Goal: Book appointment/travel/reservation

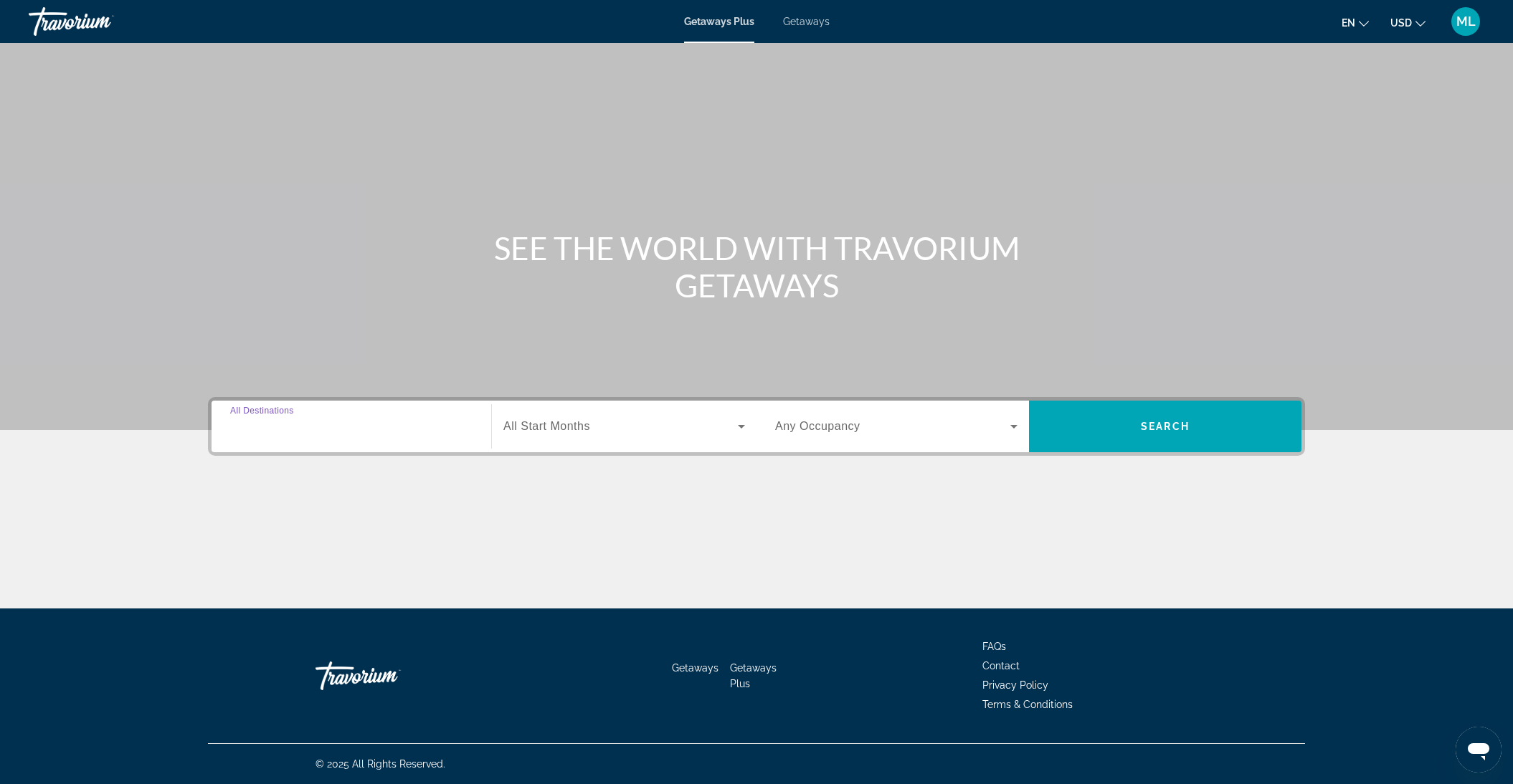
click at [315, 419] on input "Destination All Destinations" at bounding box center [351, 427] width 242 height 17
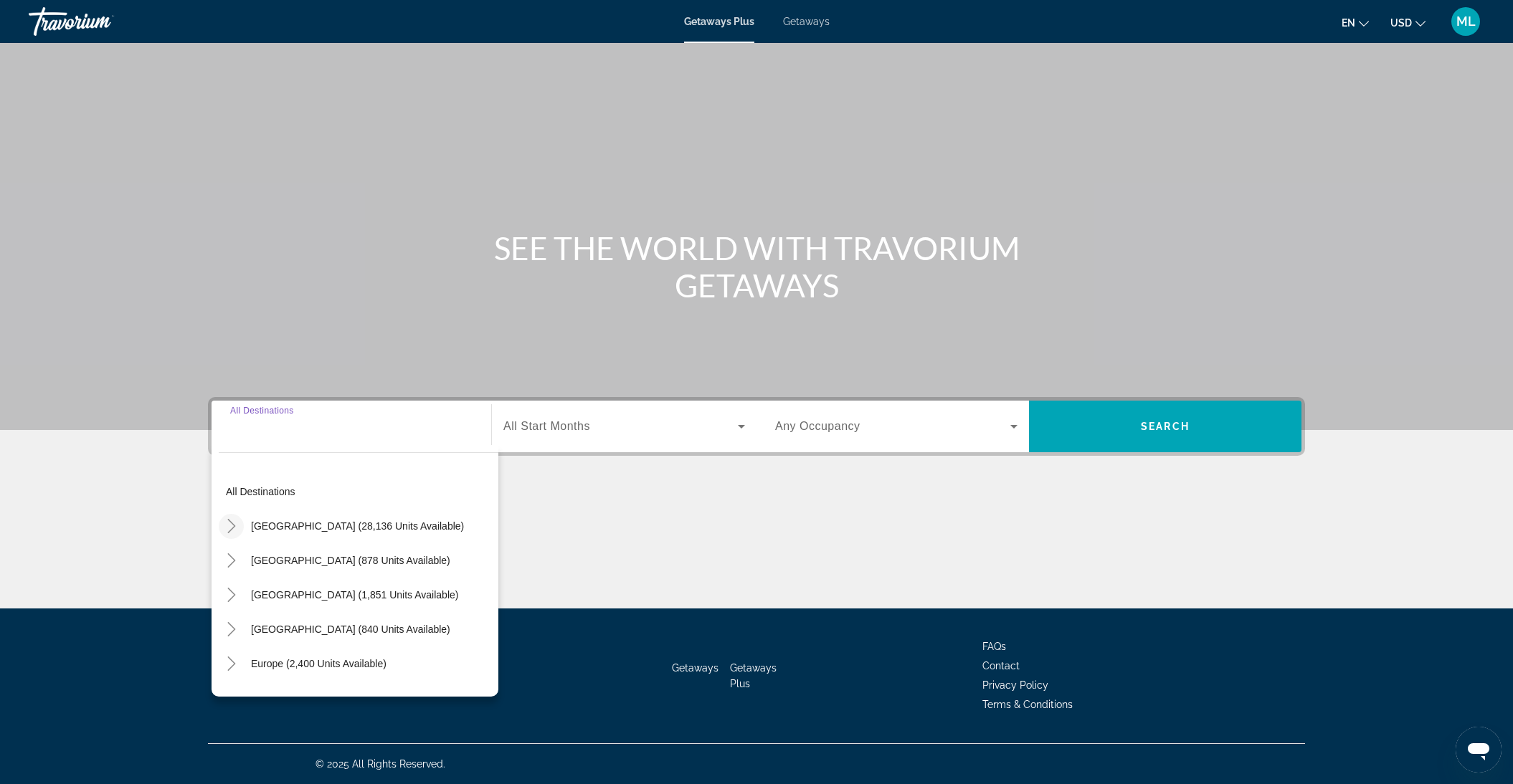
click at [232, 524] on icon "Toggle United States (28,136 units available)" at bounding box center [231, 526] width 8 height 14
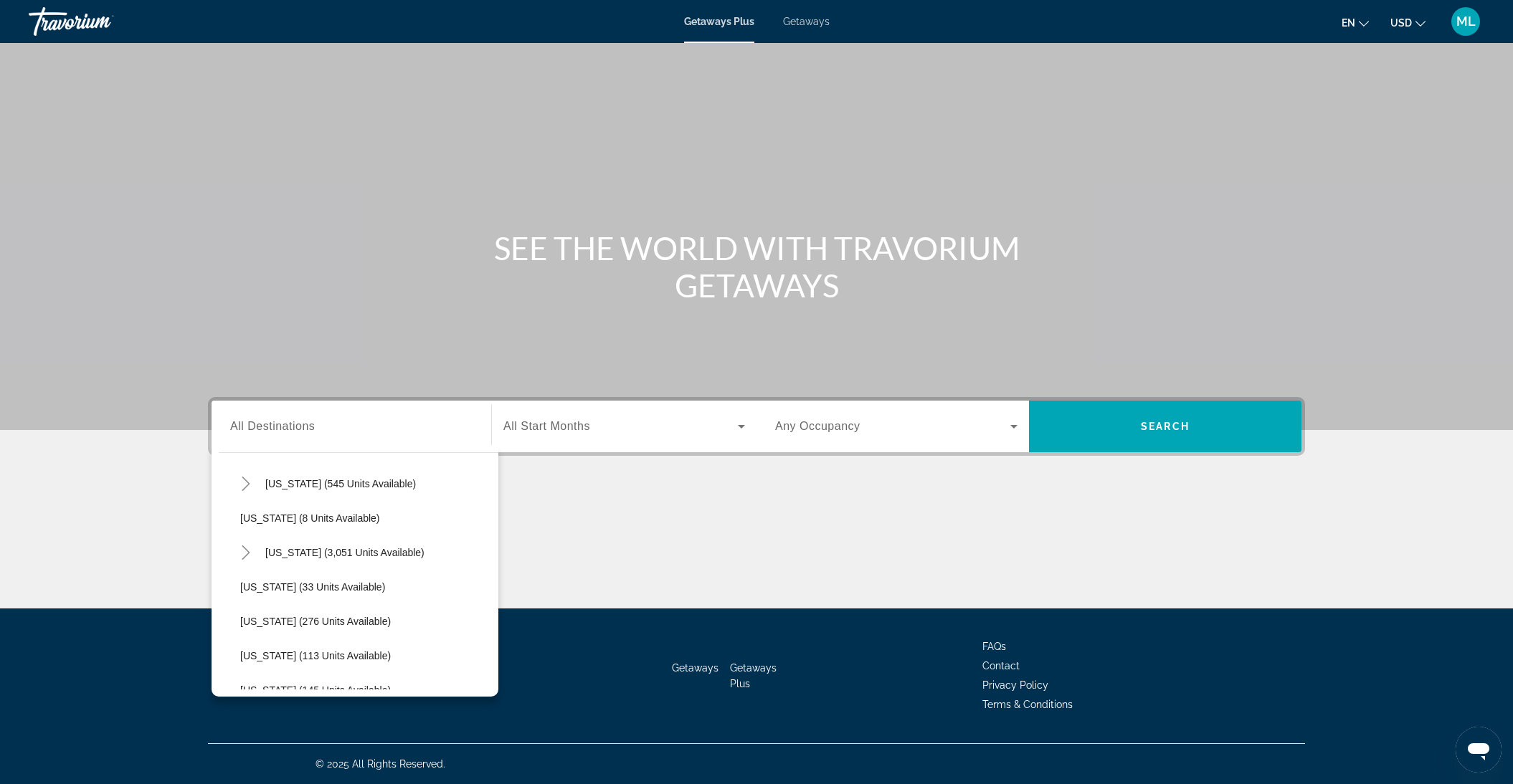
scroll to position [201, 0]
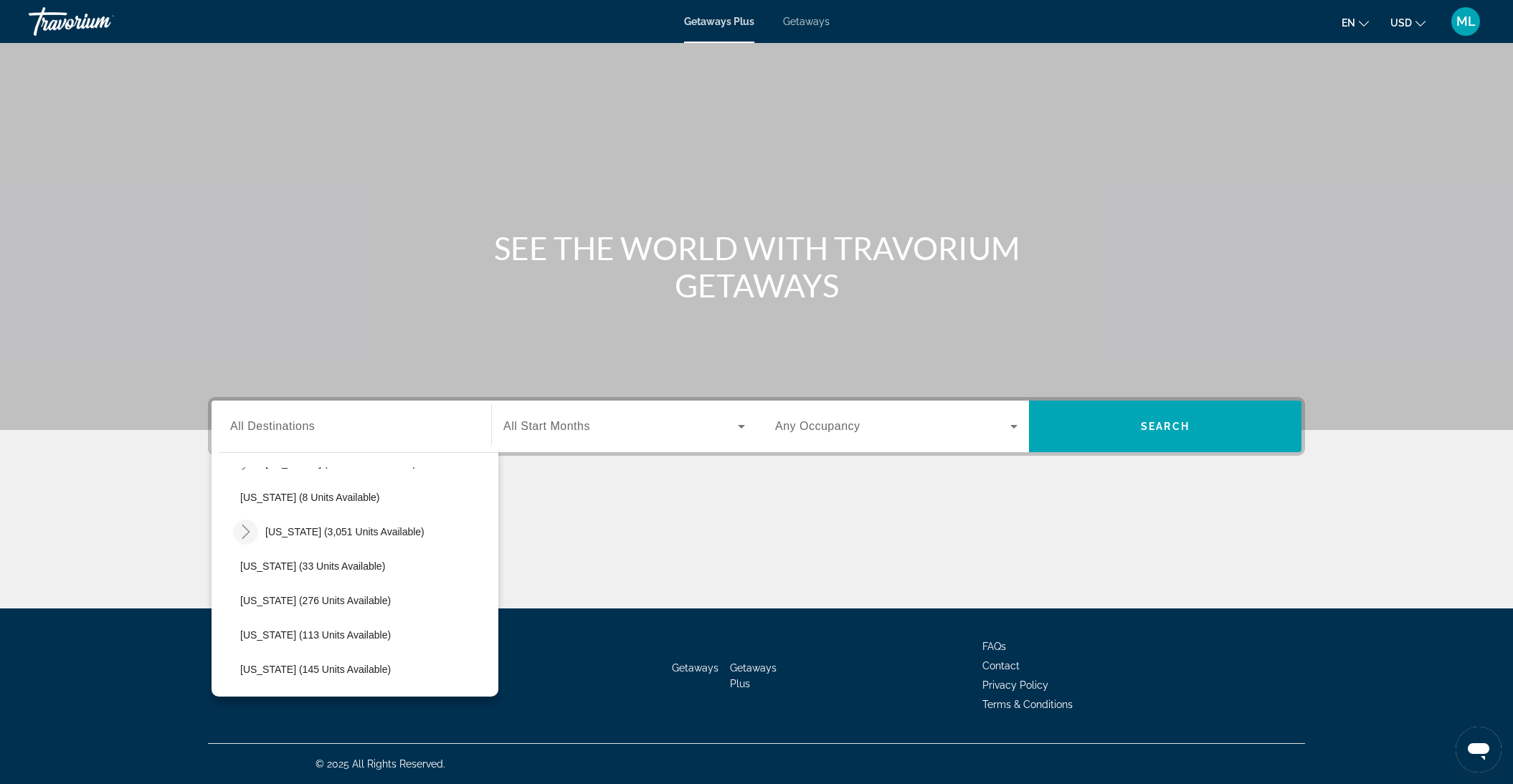
click at [244, 532] on icon "Toggle Florida (3,051 units available)" at bounding box center [245, 532] width 14 height 14
click at [289, 569] on span "[GEOGRAPHIC_DATA] (5,369 units available)" at bounding box center [358, 566] width 207 height 12
type input "**********"
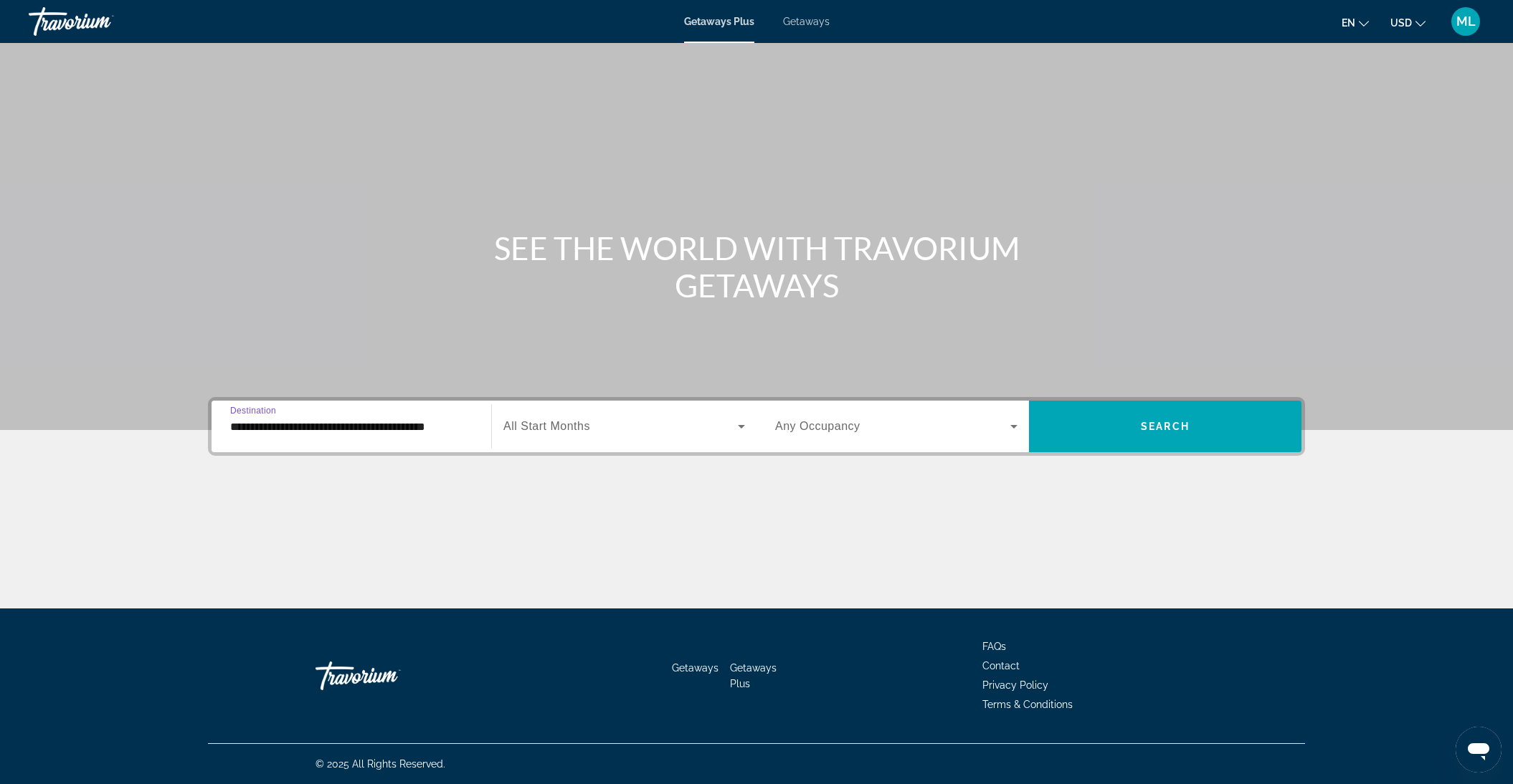
click at [564, 416] on div "Search widget" at bounding box center [624, 427] width 241 height 40
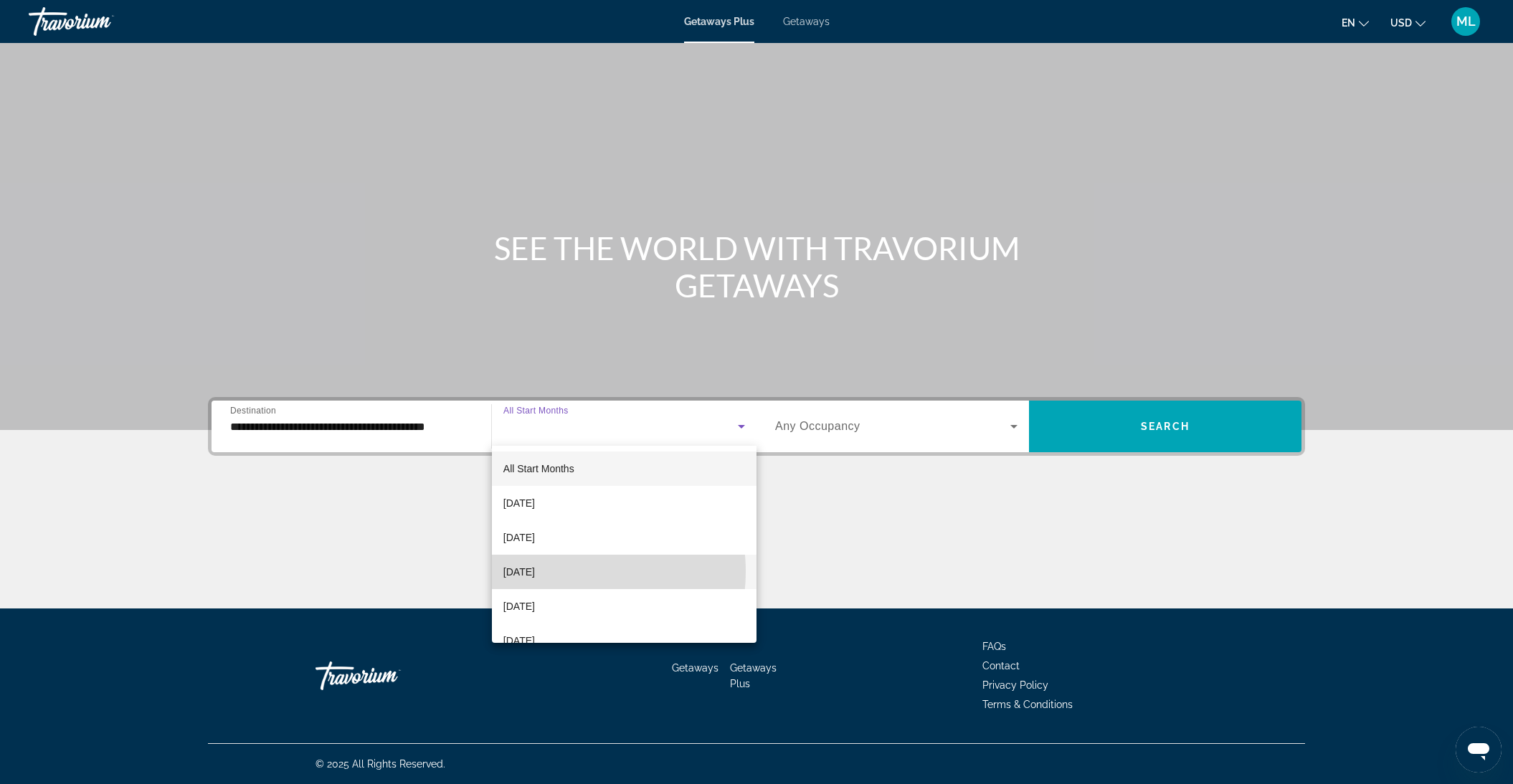
click at [535, 571] on span "[DATE]" at bounding box center [519, 571] width 32 height 17
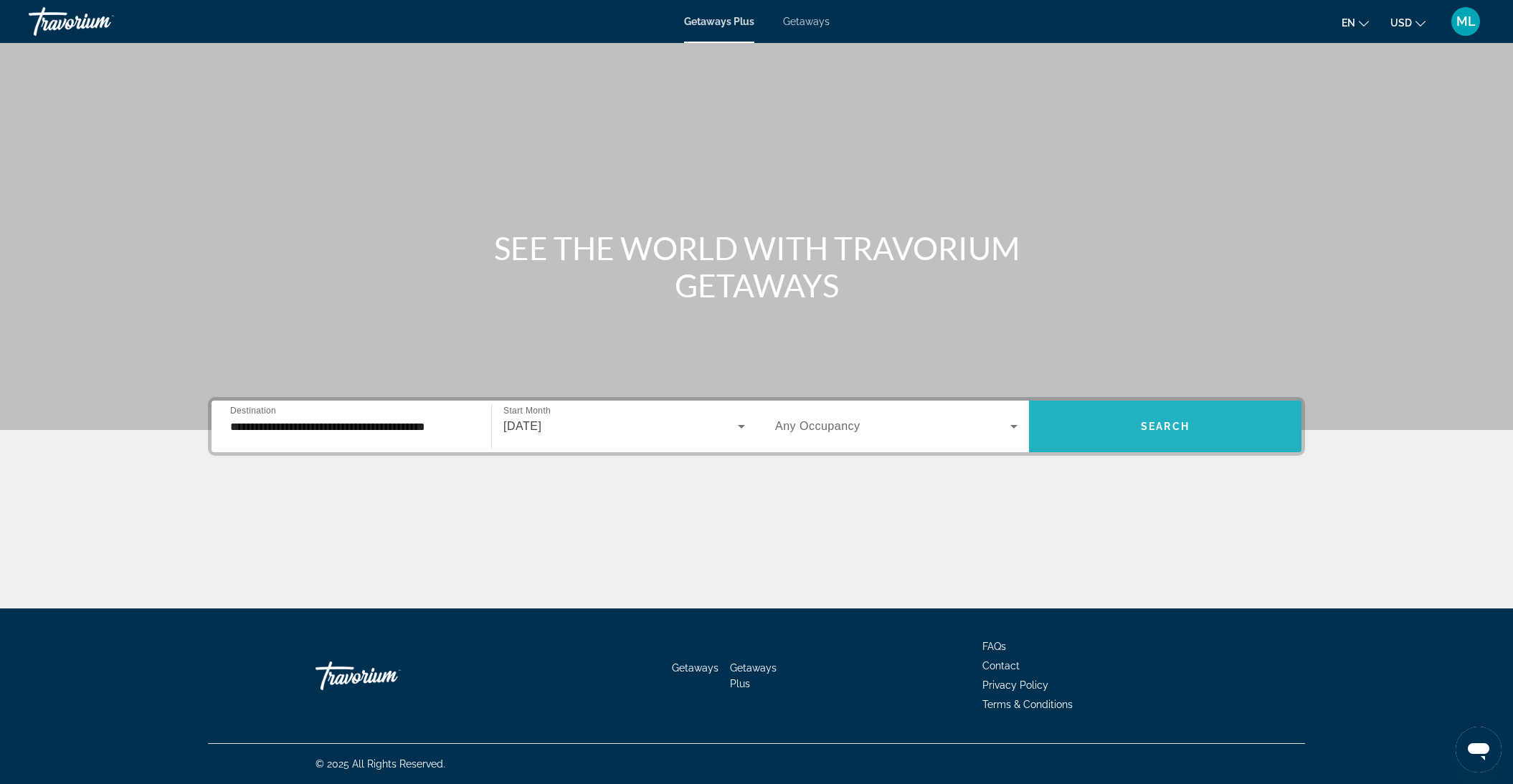
click at [1147, 433] on span "Search widget" at bounding box center [1164, 426] width 272 height 35
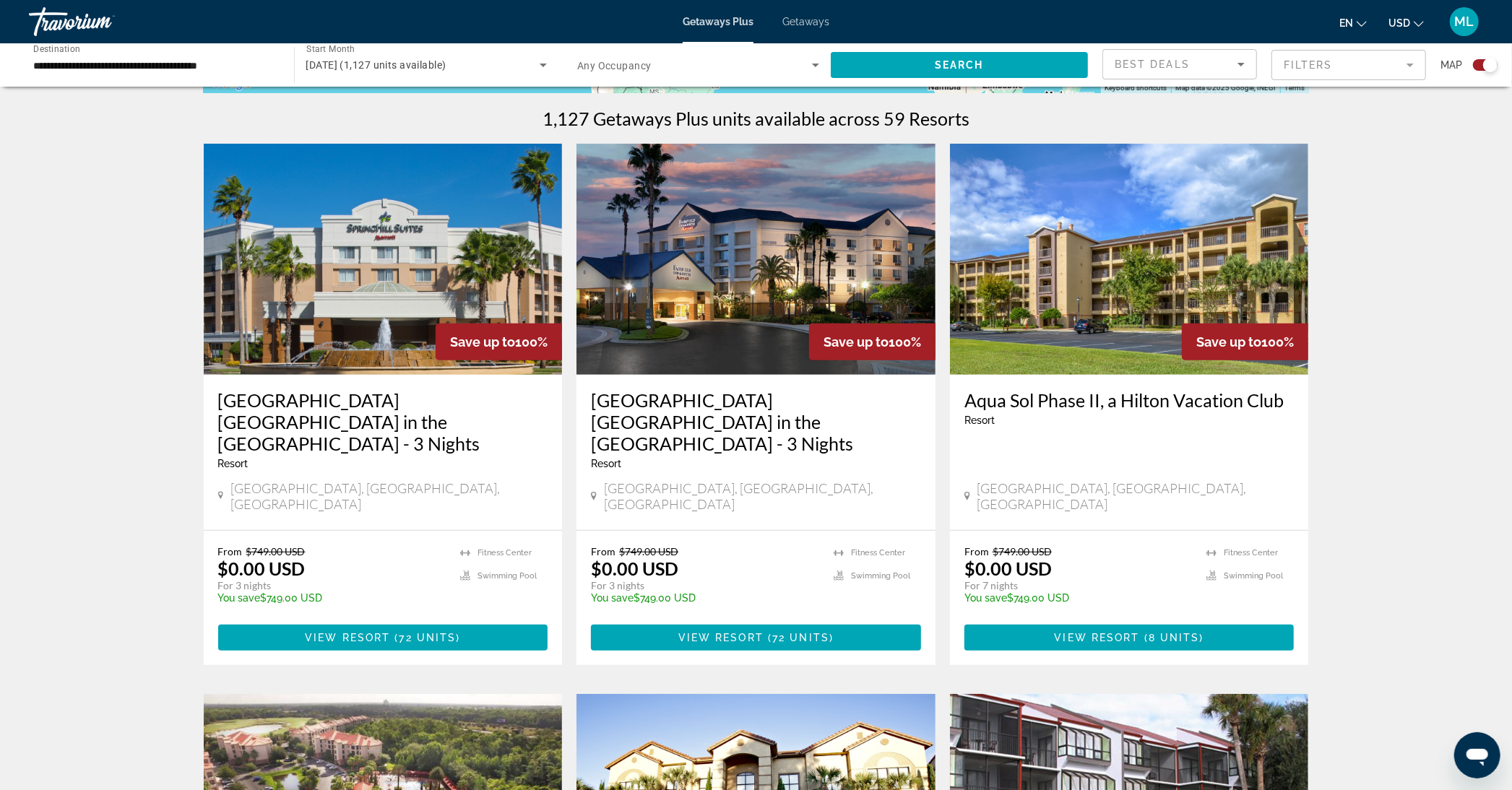
scroll to position [401, 0]
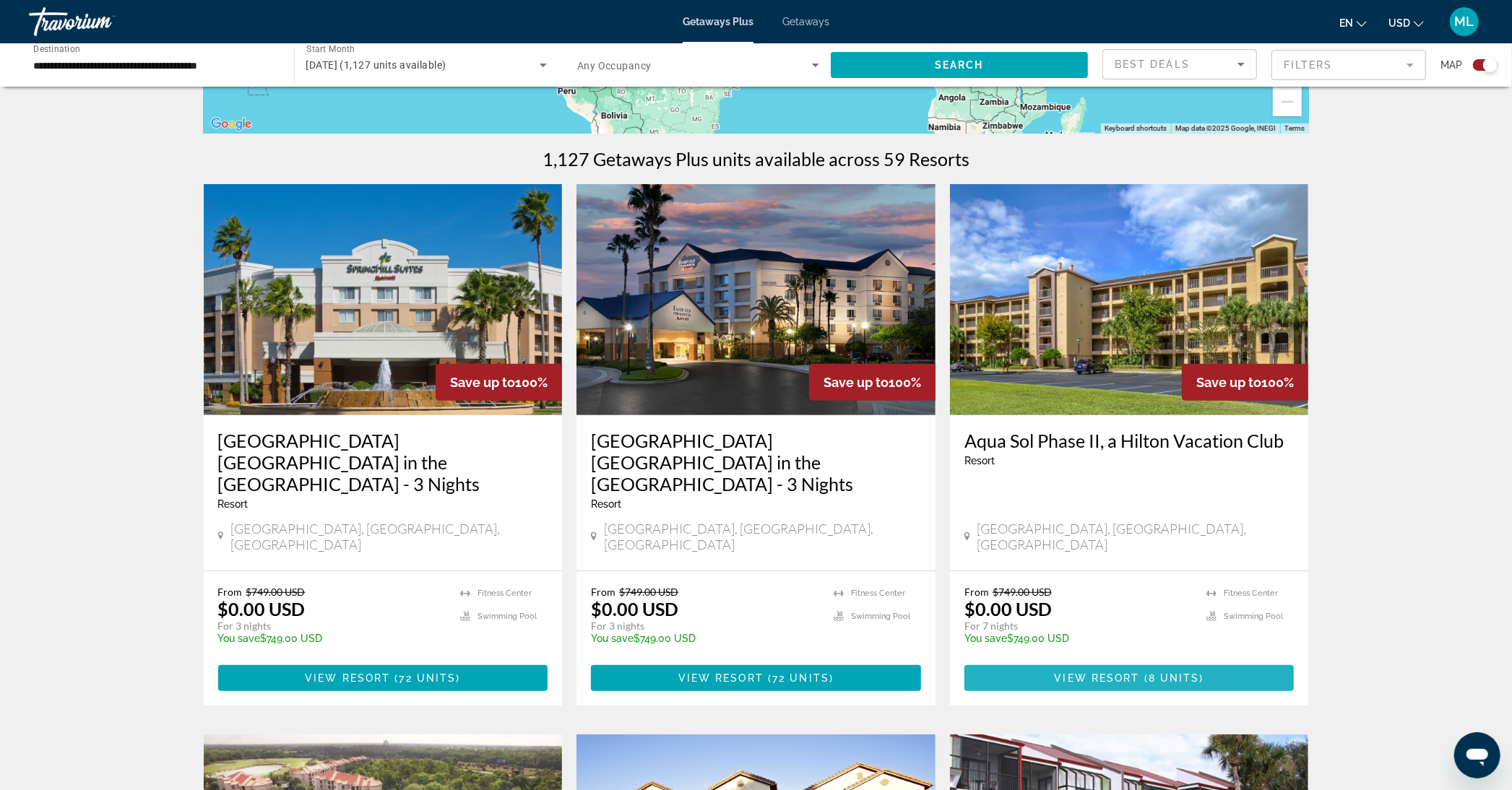
click at [1113, 672] on span "View Resort" at bounding box center [1098, 678] width 86 height 12
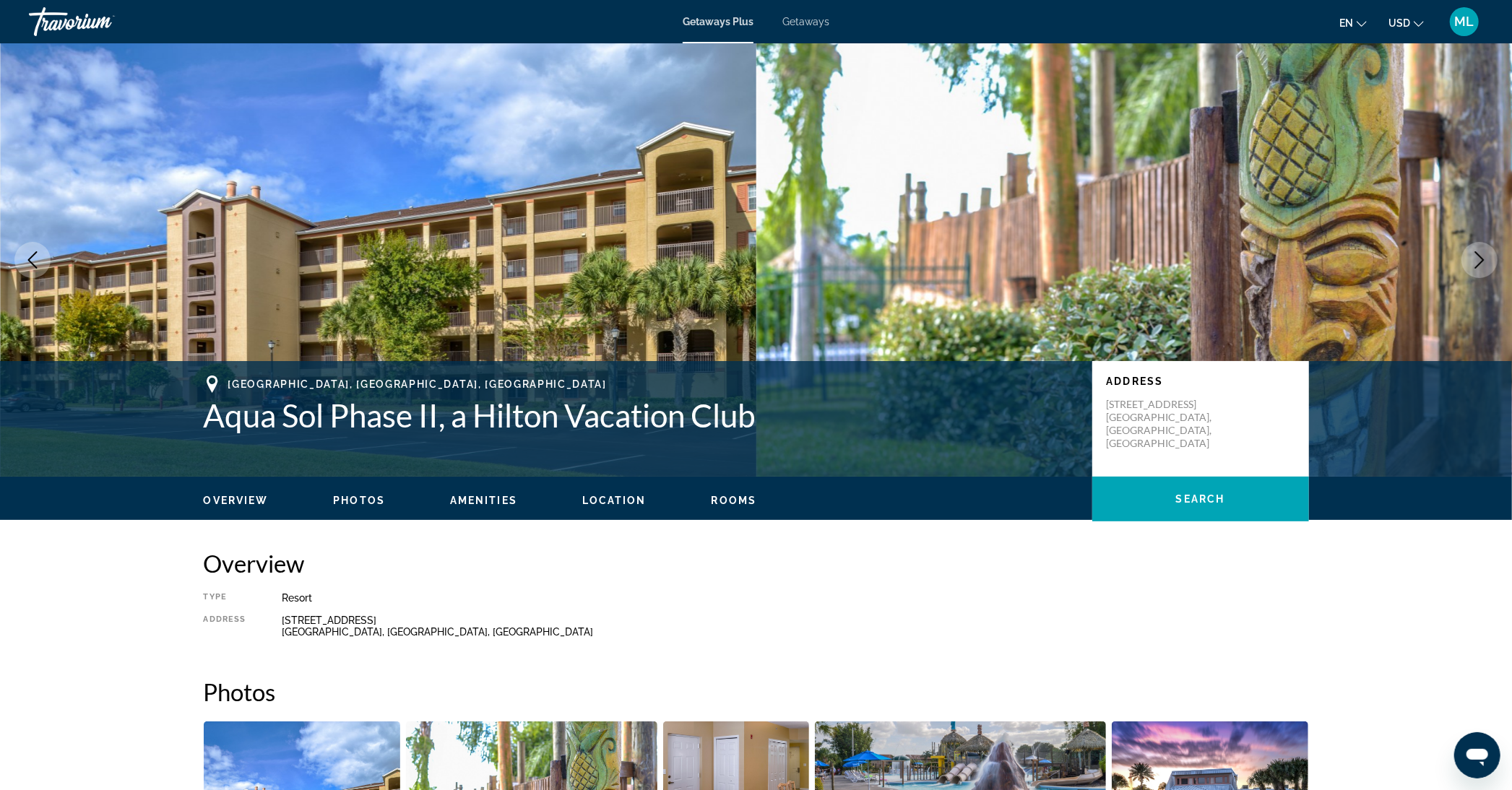
scroll to position [321, 0]
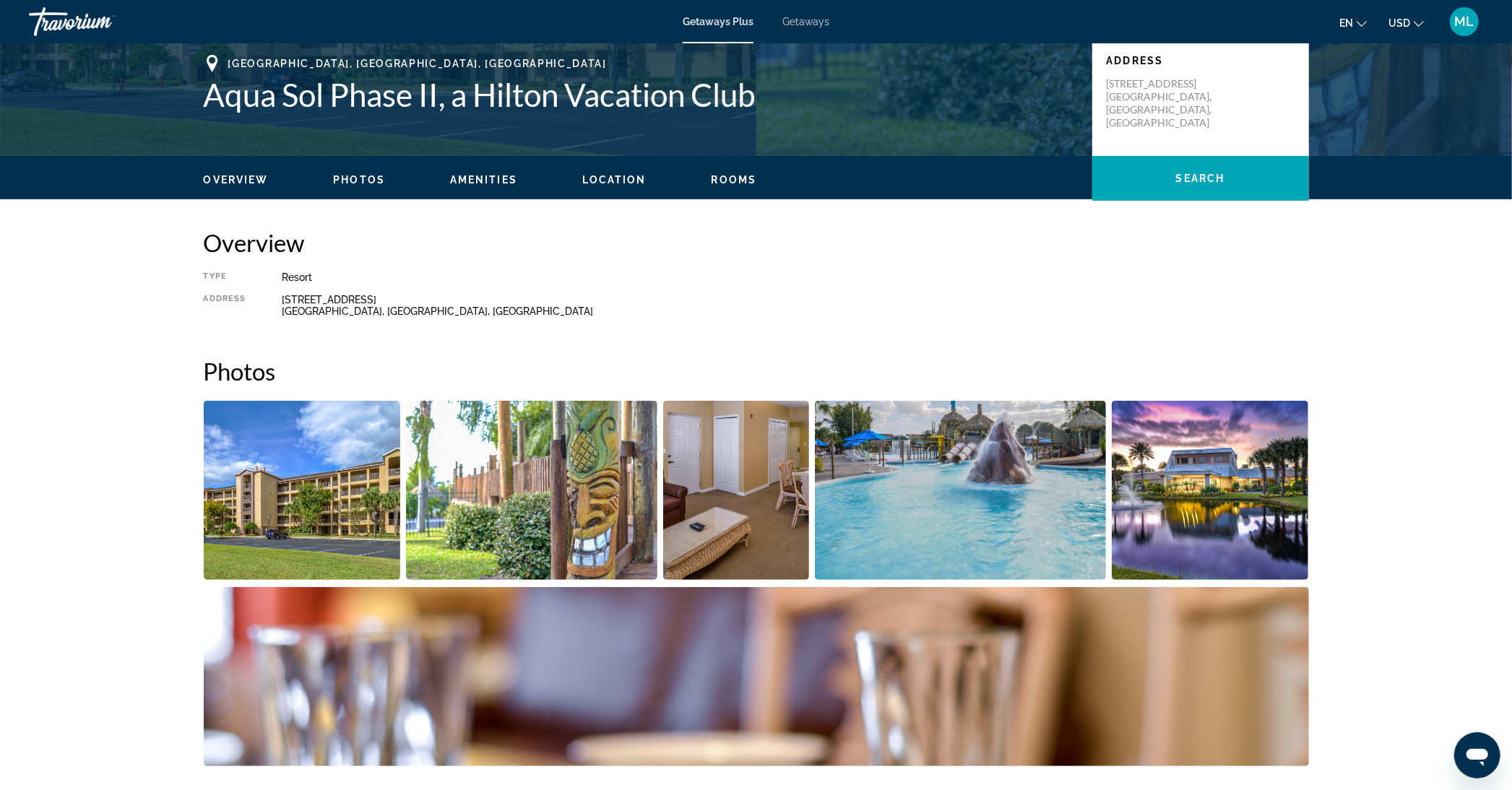
click at [1022, 484] on img "Open full-screen image slider" at bounding box center [960, 490] width 291 height 179
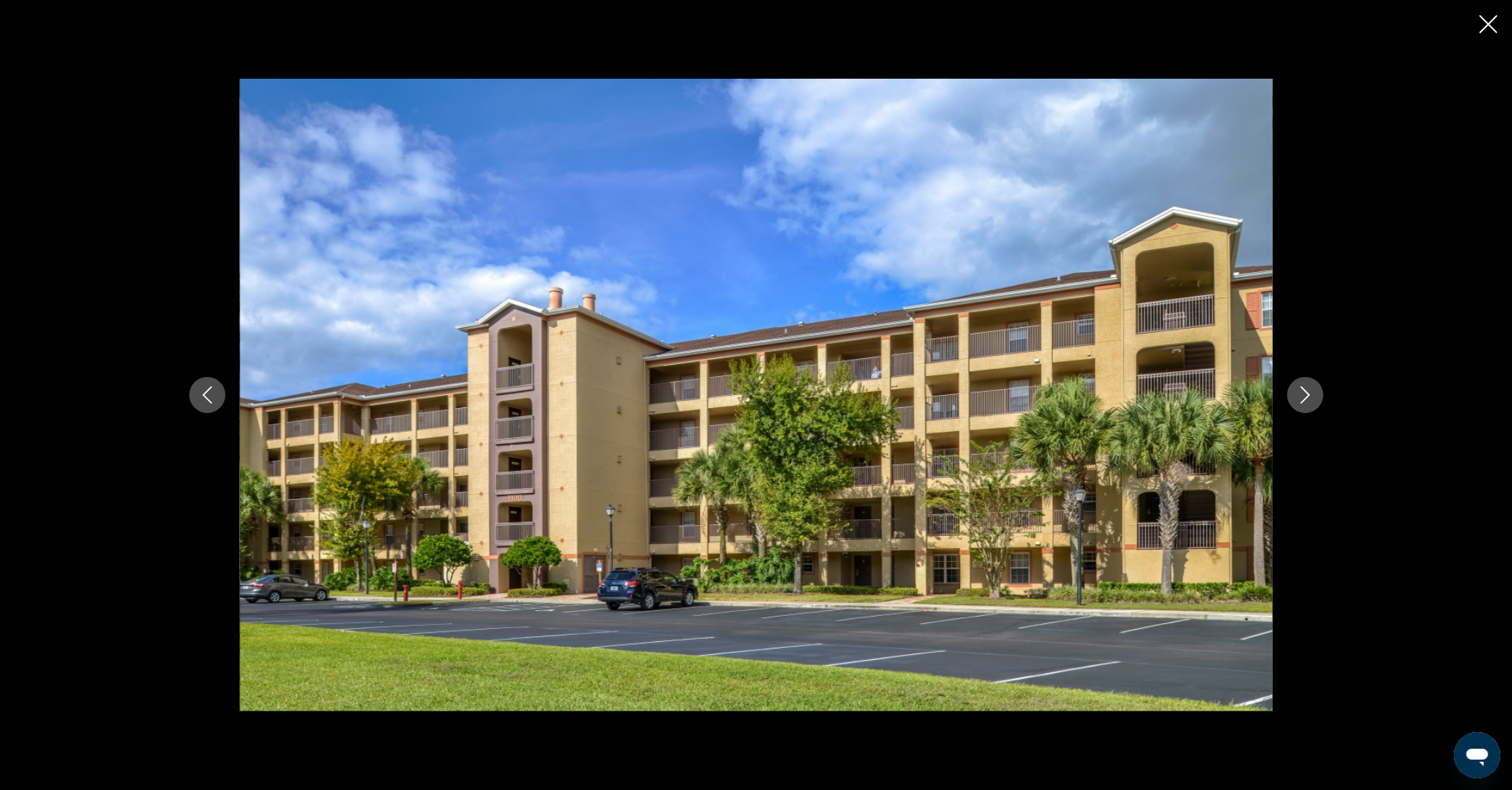
click at [1310, 394] on icon "Next image" at bounding box center [1305, 395] width 17 height 17
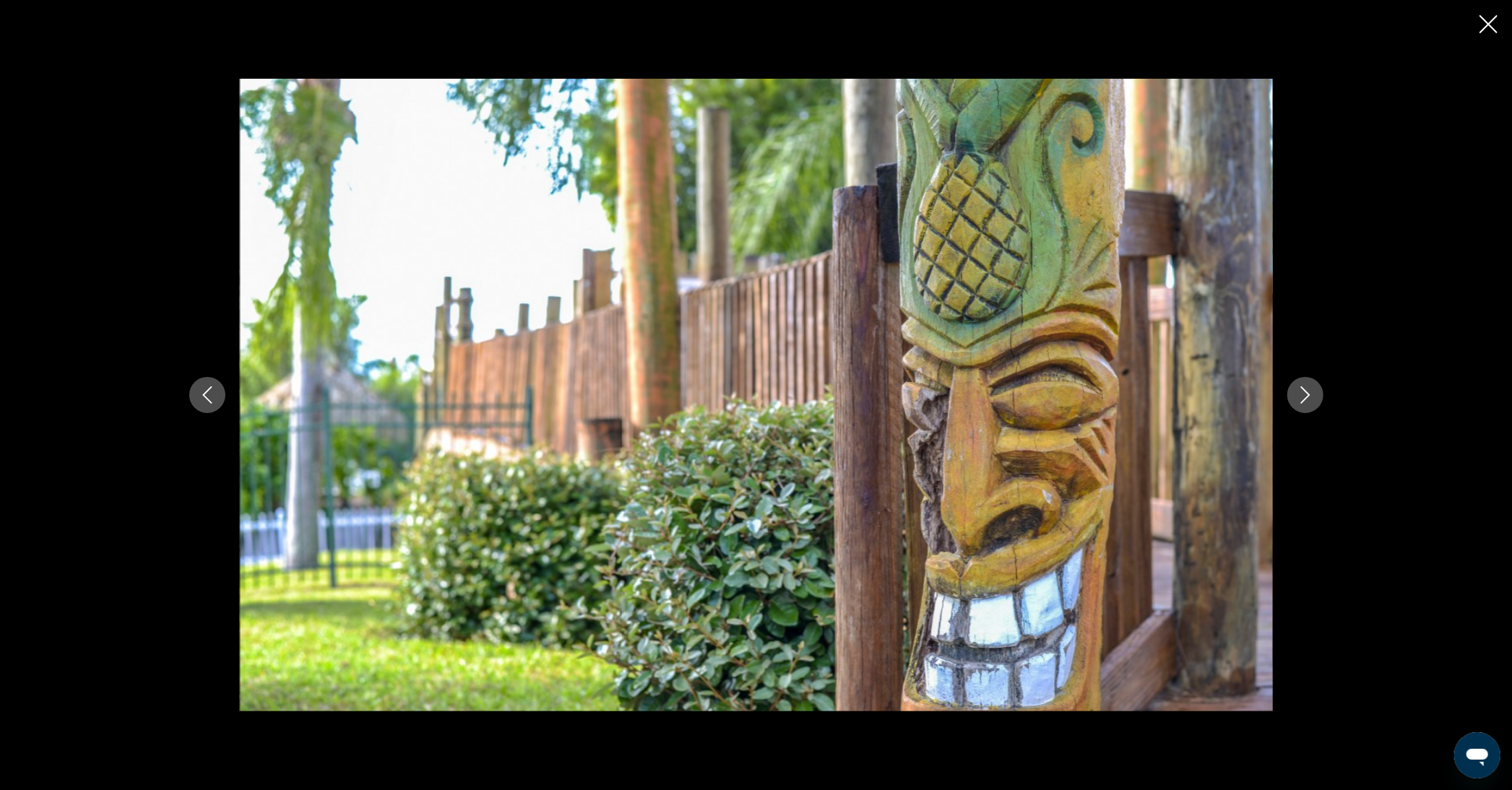
click at [1310, 394] on icon "Next image" at bounding box center [1305, 395] width 17 height 17
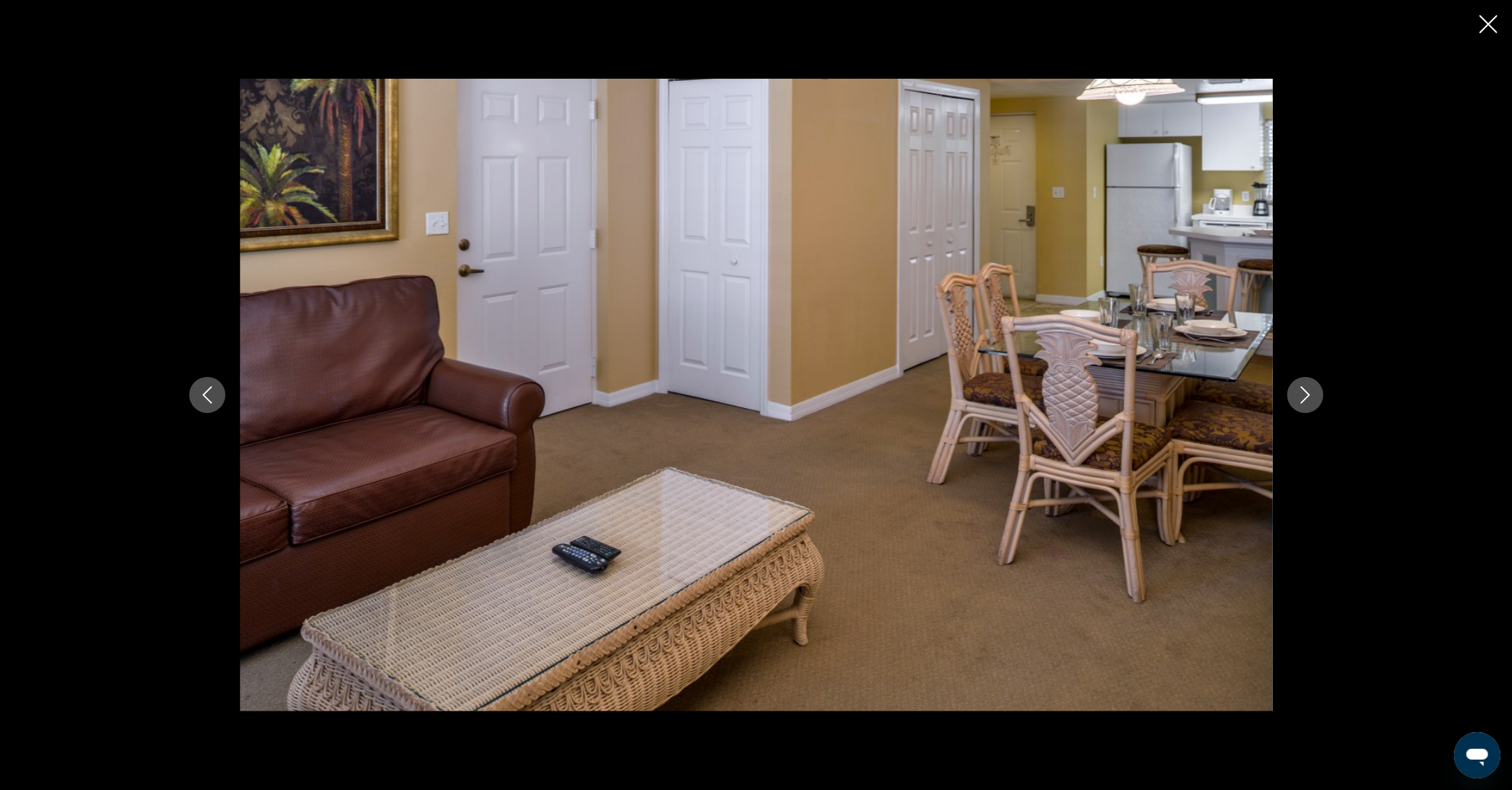
click at [1310, 394] on icon "Next image" at bounding box center [1305, 395] width 17 height 17
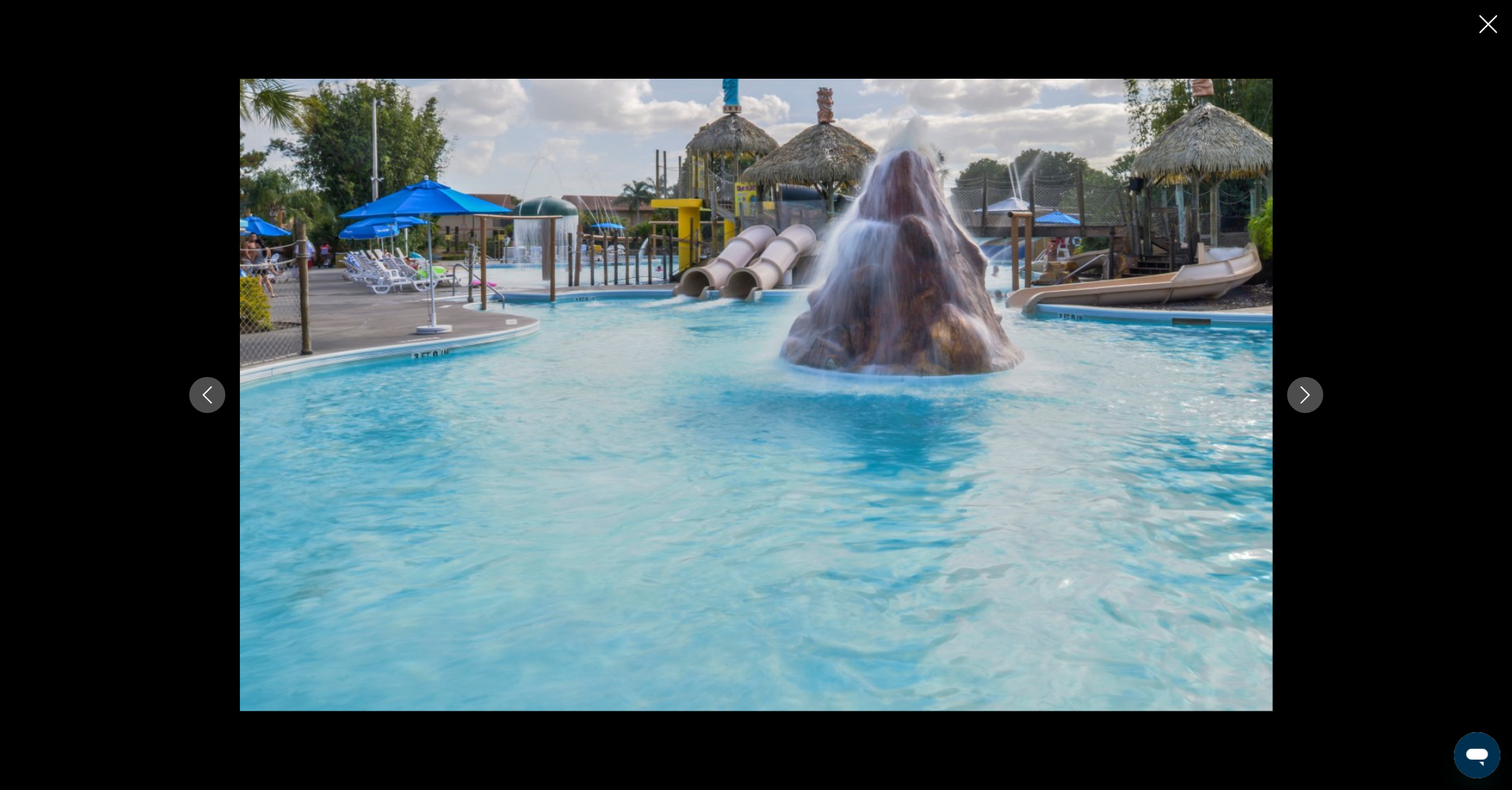
click at [1310, 394] on icon "Next image" at bounding box center [1305, 395] width 17 height 17
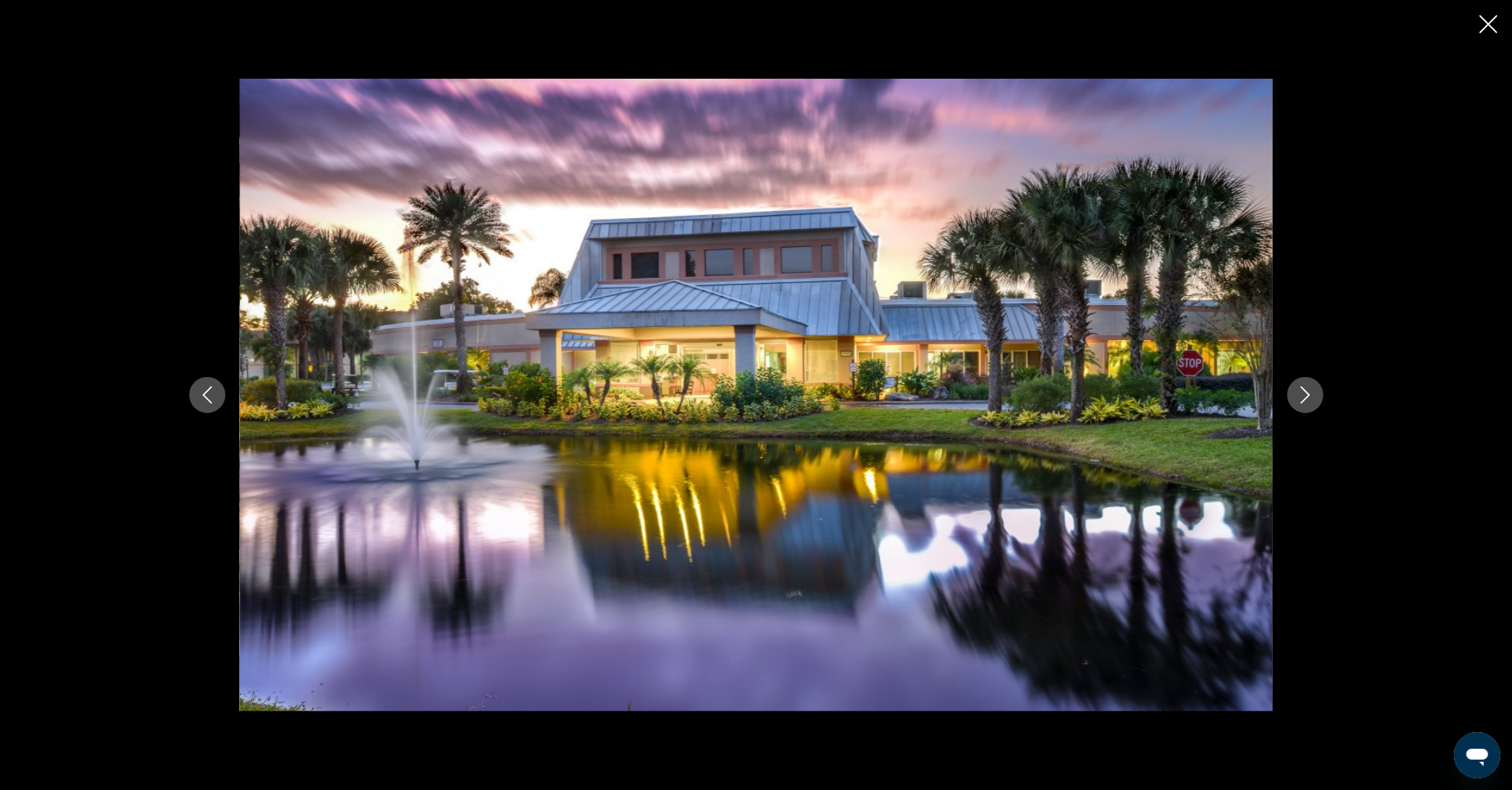
click at [1310, 394] on icon "Next image" at bounding box center [1305, 395] width 17 height 17
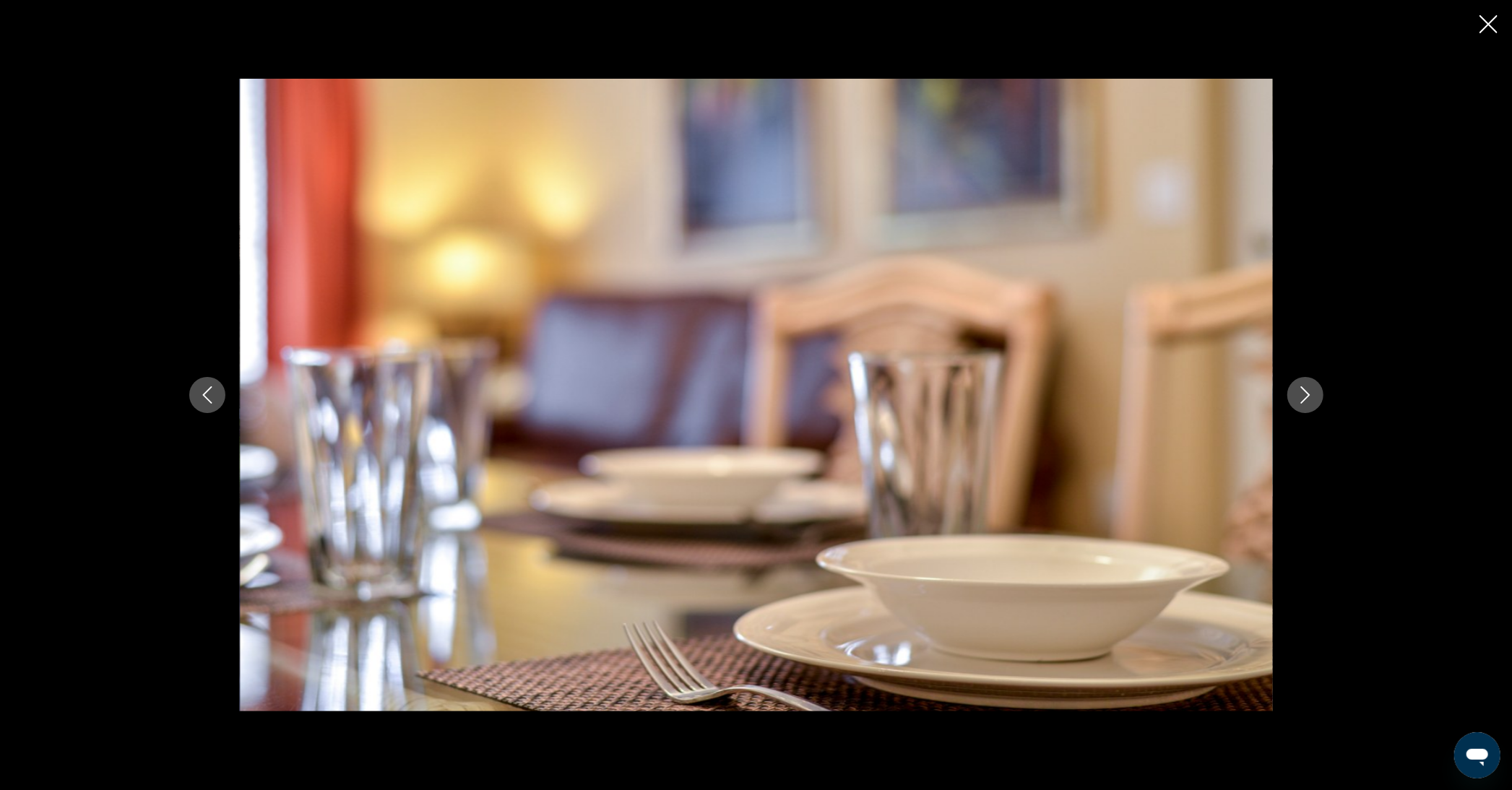
click at [1310, 394] on icon "Next image" at bounding box center [1305, 395] width 17 height 17
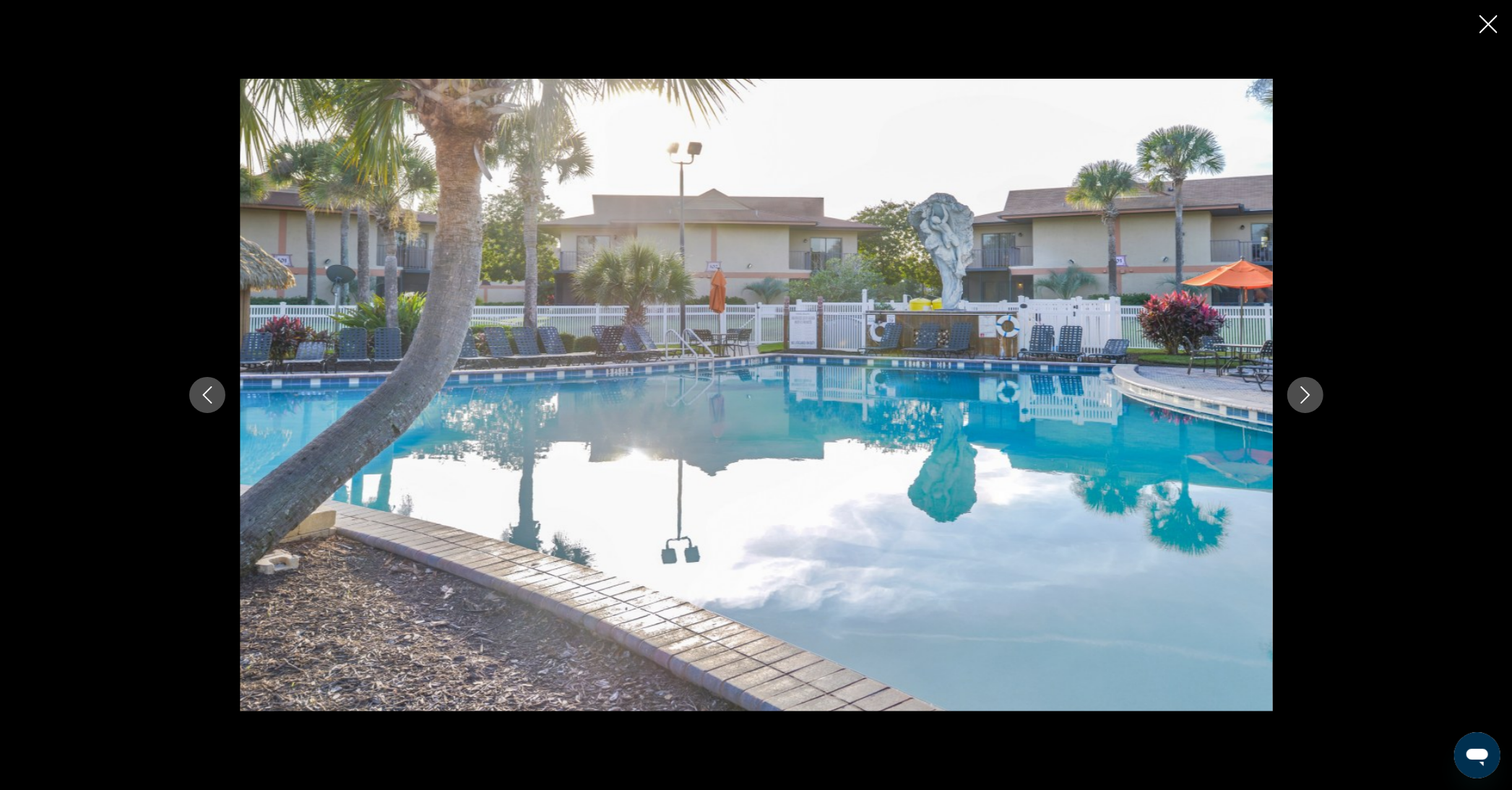
click at [1310, 394] on icon "Next image" at bounding box center [1305, 395] width 17 height 17
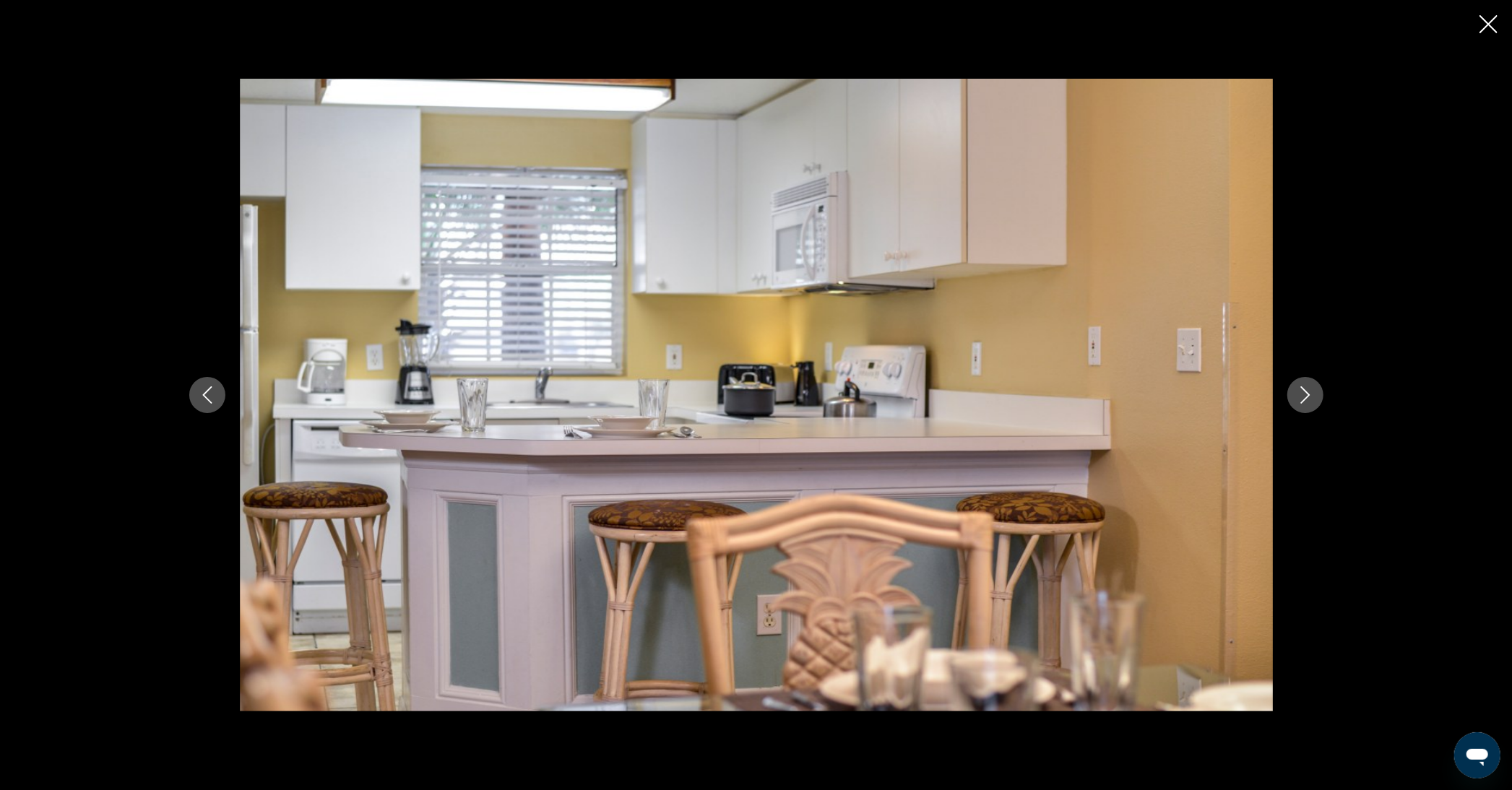
click at [1310, 394] on icon "Next image" at bounding box center [1305, 395] width 17 height 17
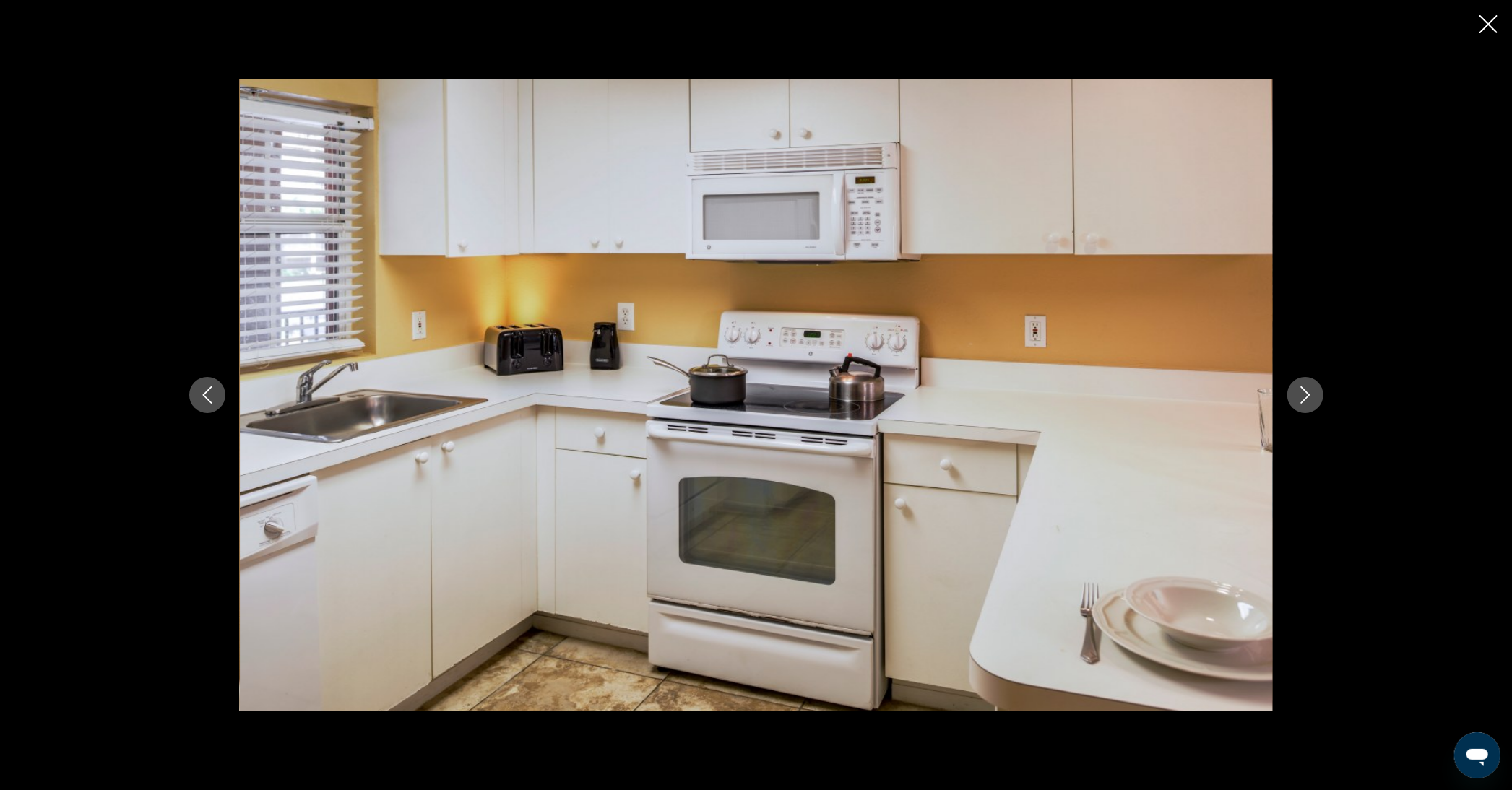
click at [1310, 394] on icon "Next image" at bounding box center [1305, 395] width 17 height 17
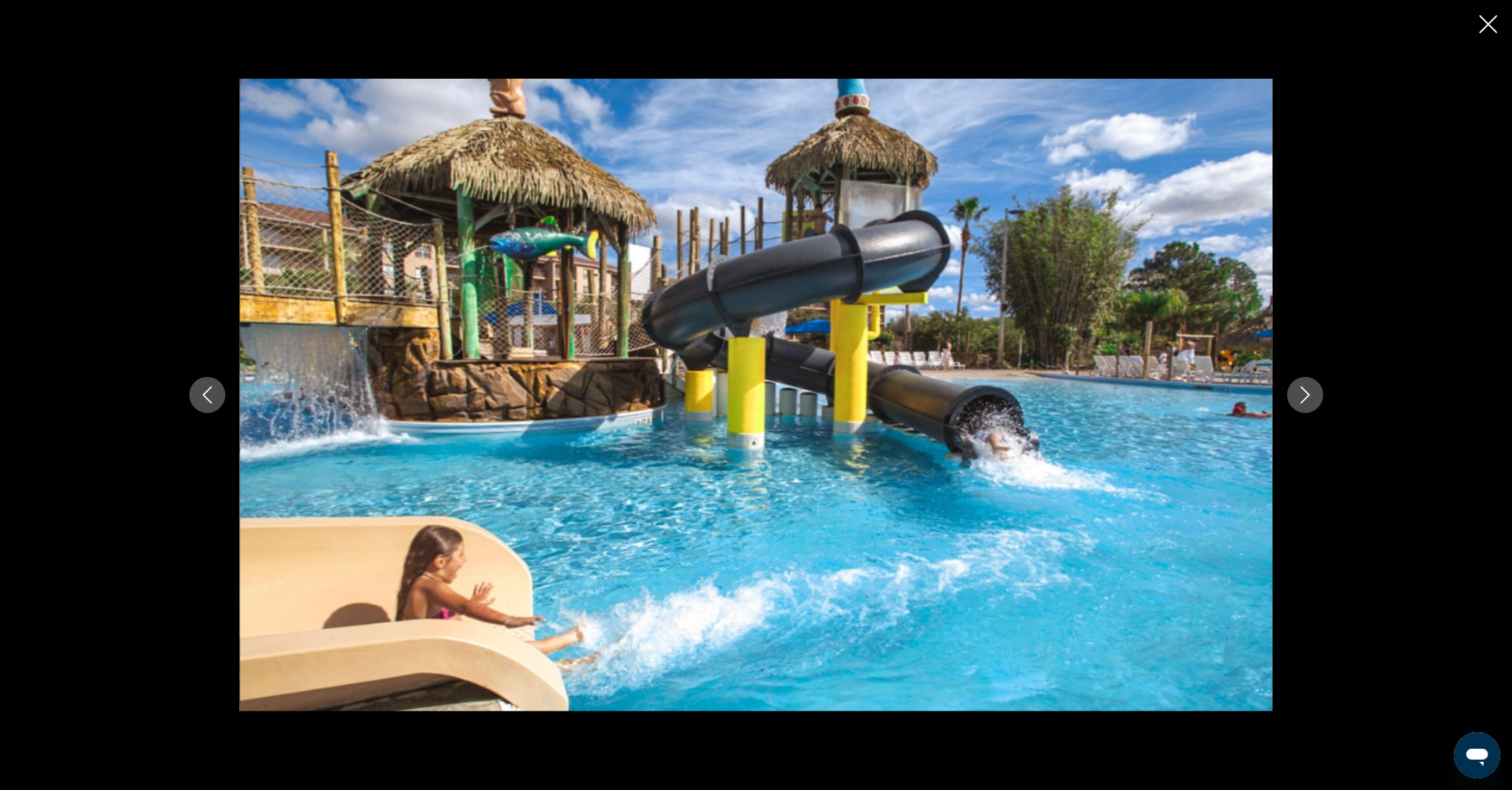
click at [1310, 394] on icon "Next image" at bounding box center [1305, 395] width 17 height 17
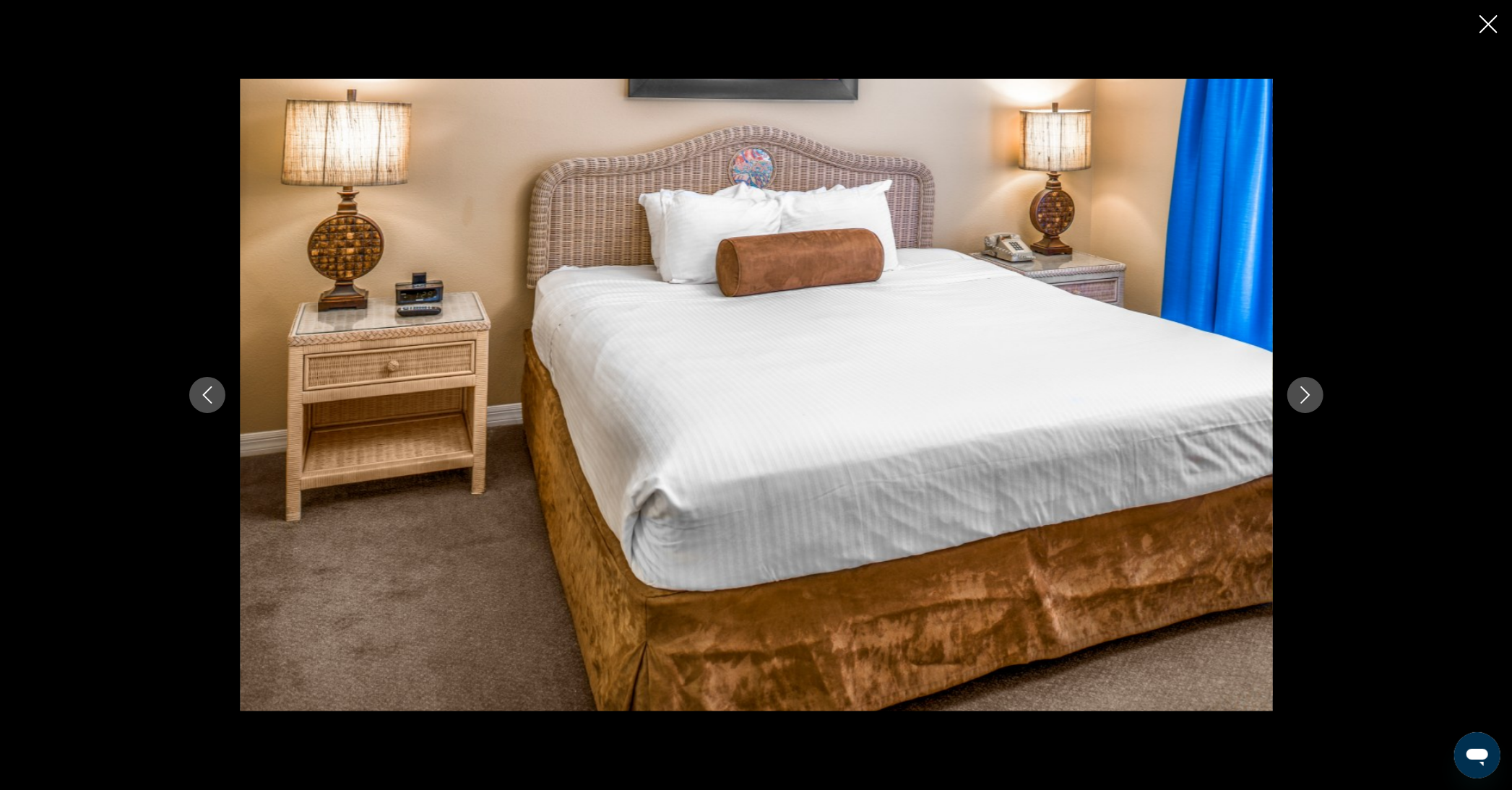
click at [1310, 394] on icon "Next image" at bounding box center [1305, 395] width 17 height 17
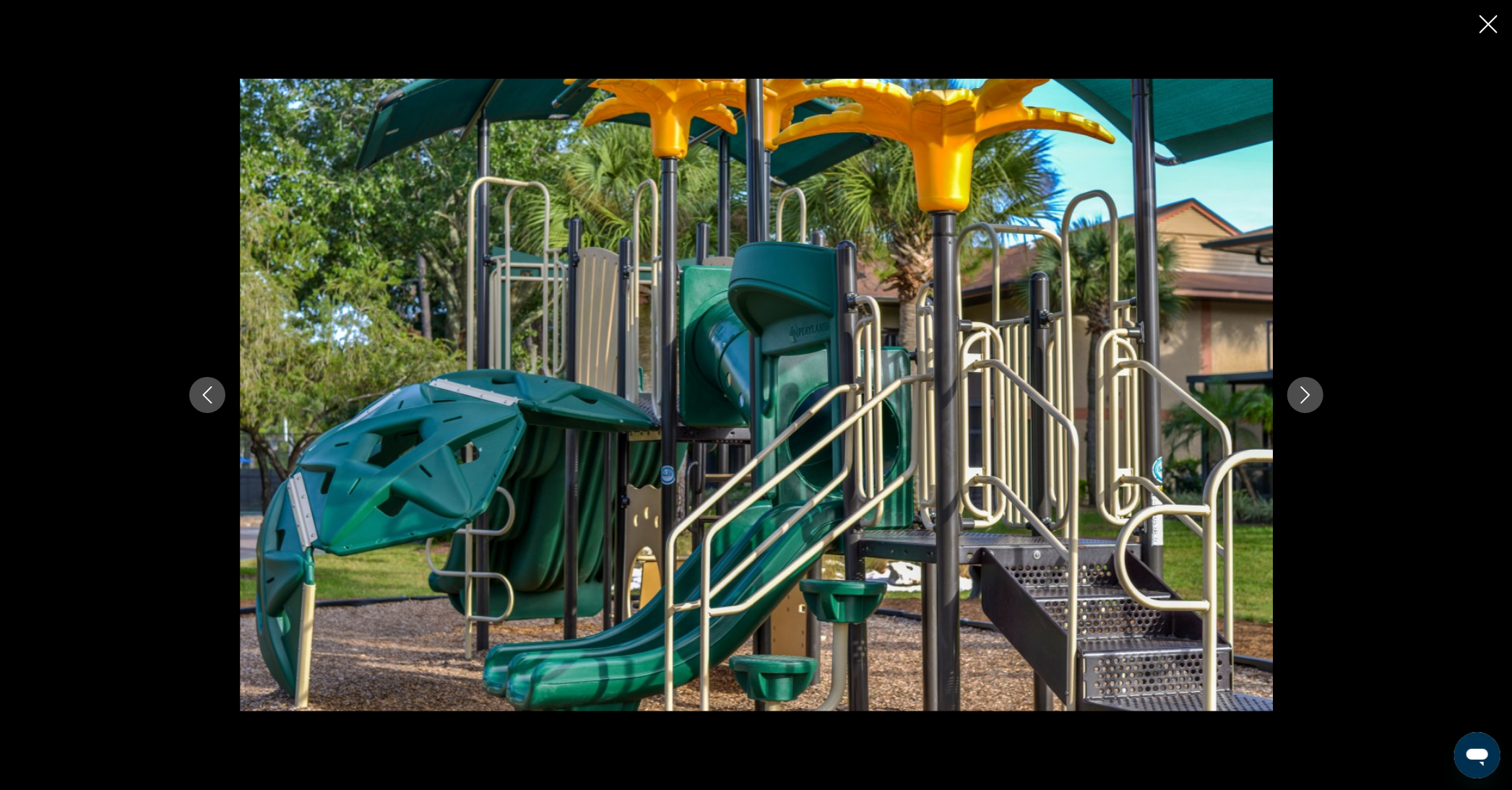
click at [1310, 394] on icon "Next image" at bounding box center [1305, 395] width 17 height 17
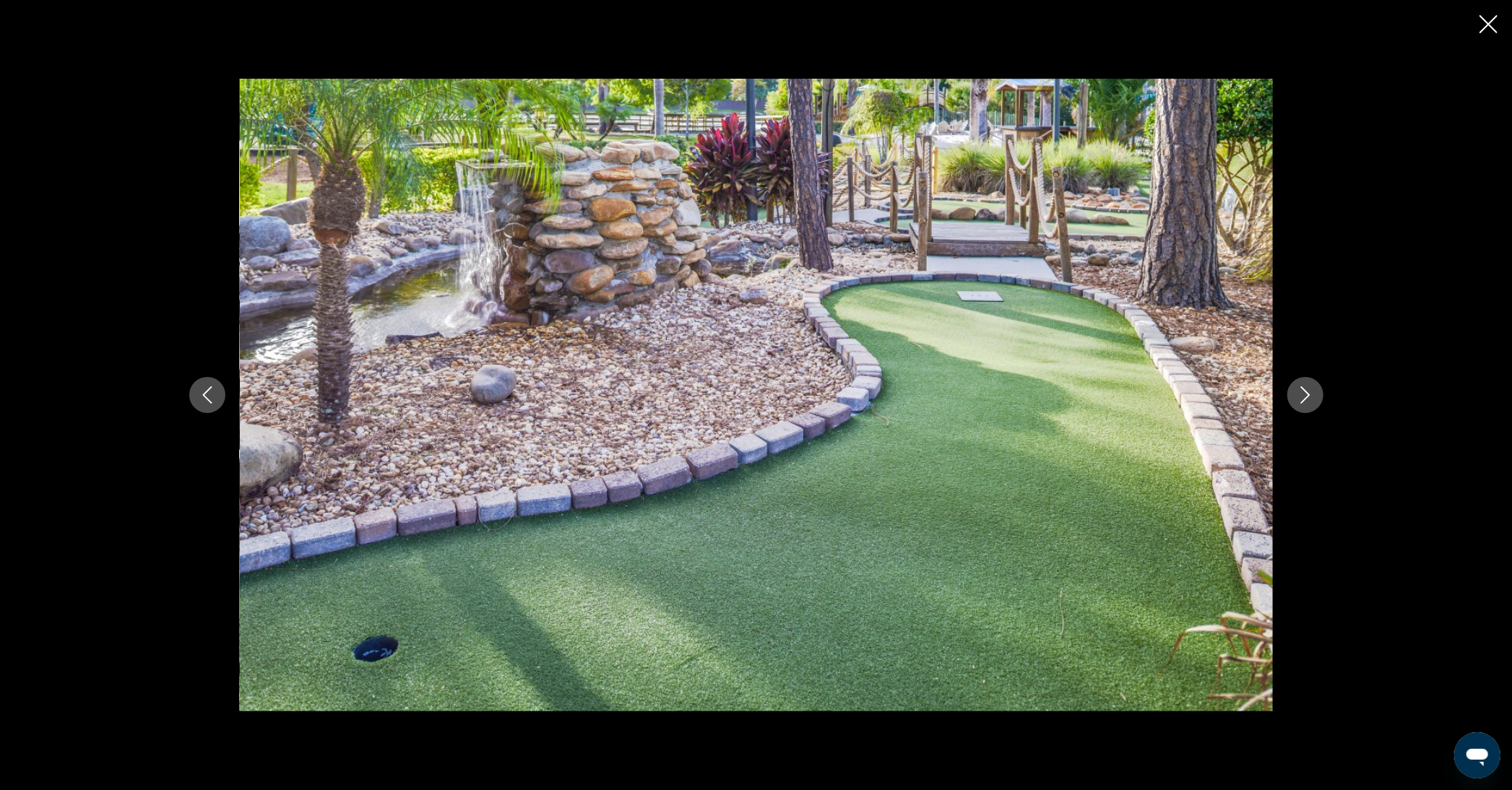
click at [1310, 394] on icon "Next image" at bounding box center [1305, 395] width 17 height 17
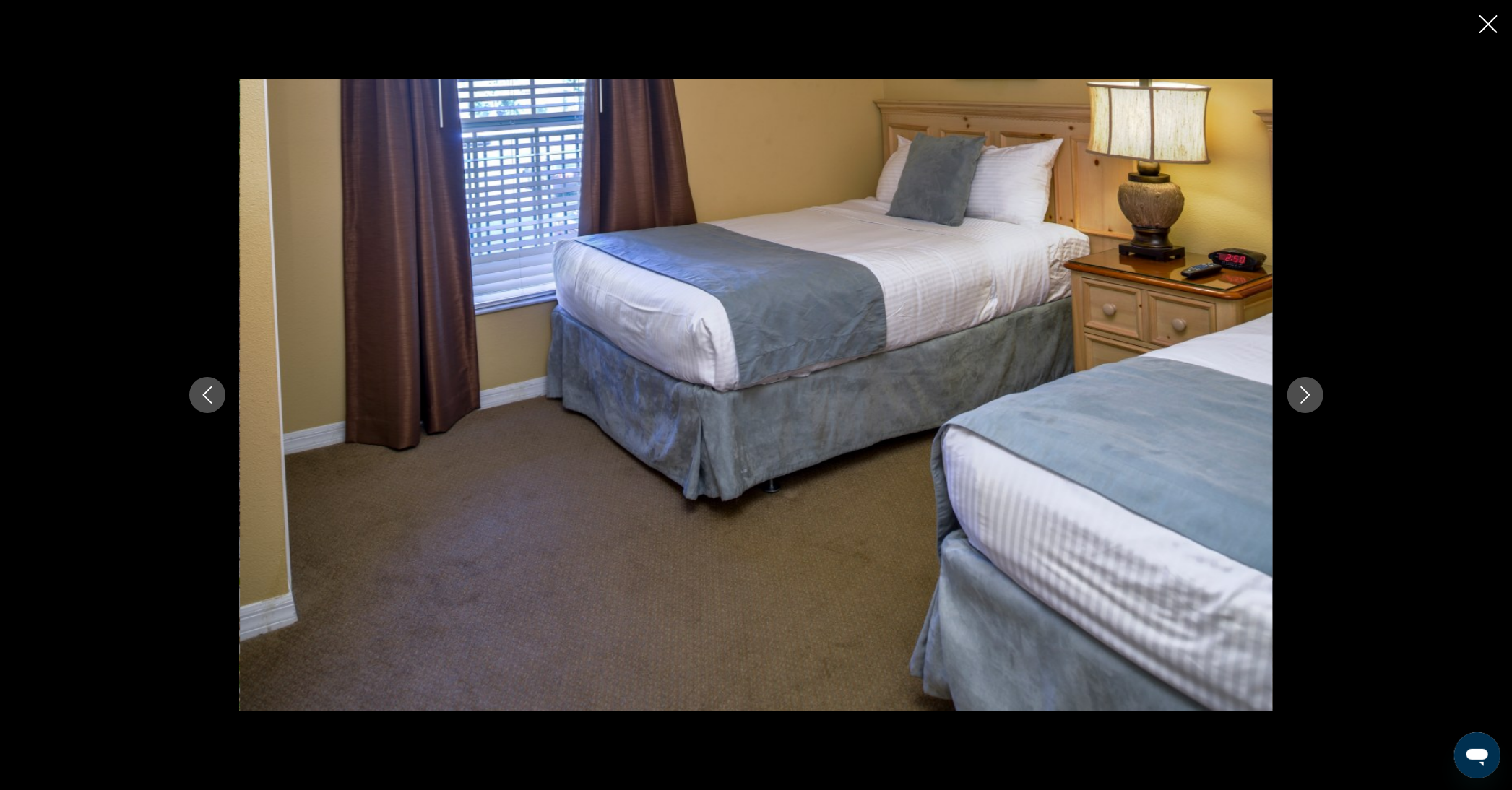
click at [1310, 394] on icon "Next image" at bounding box center [1305, 395] width 17 height 17
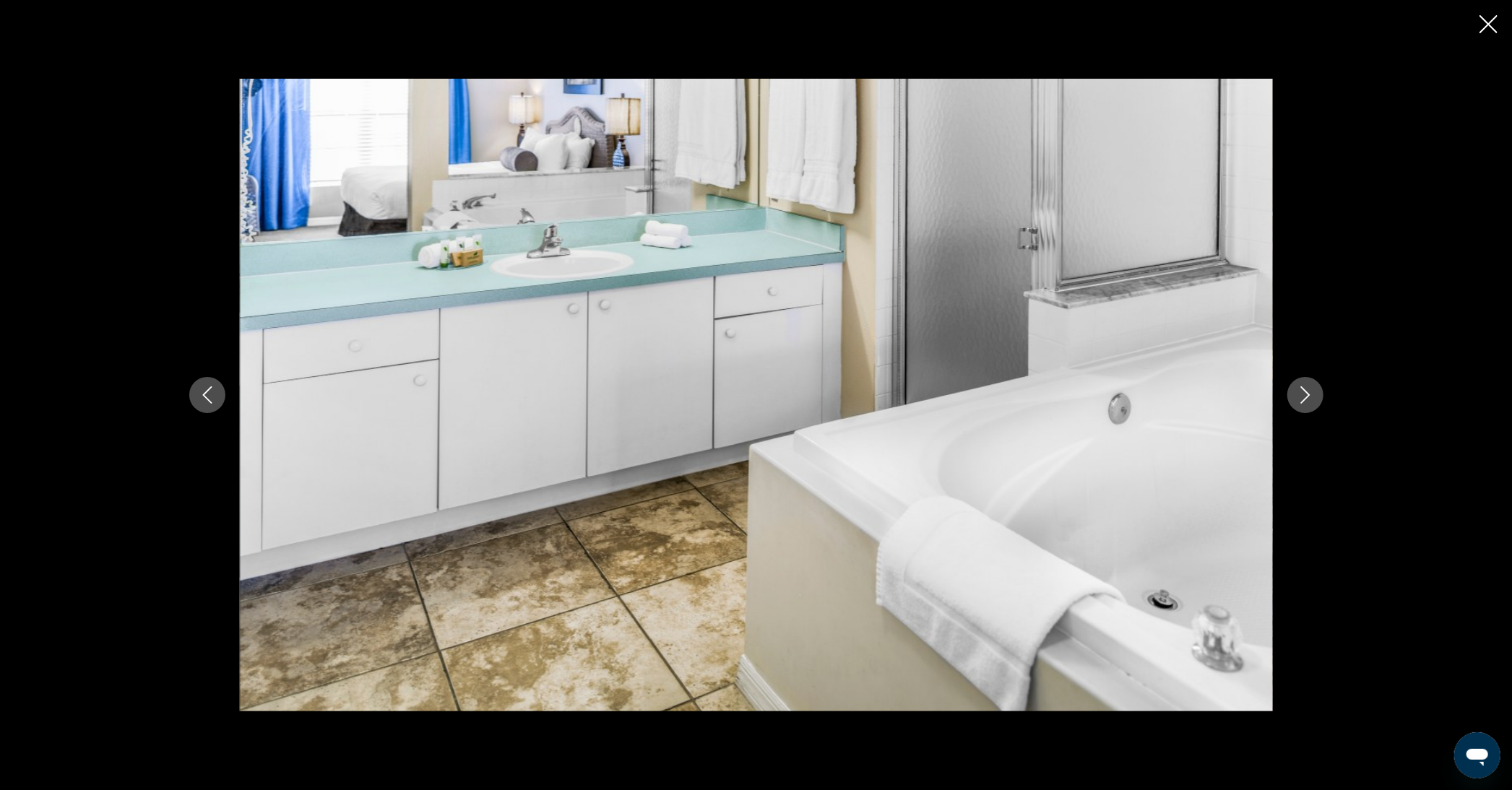
click at [1310, 394] on icon "Next image" at bounding box center [1305, 395] width 17 height 17
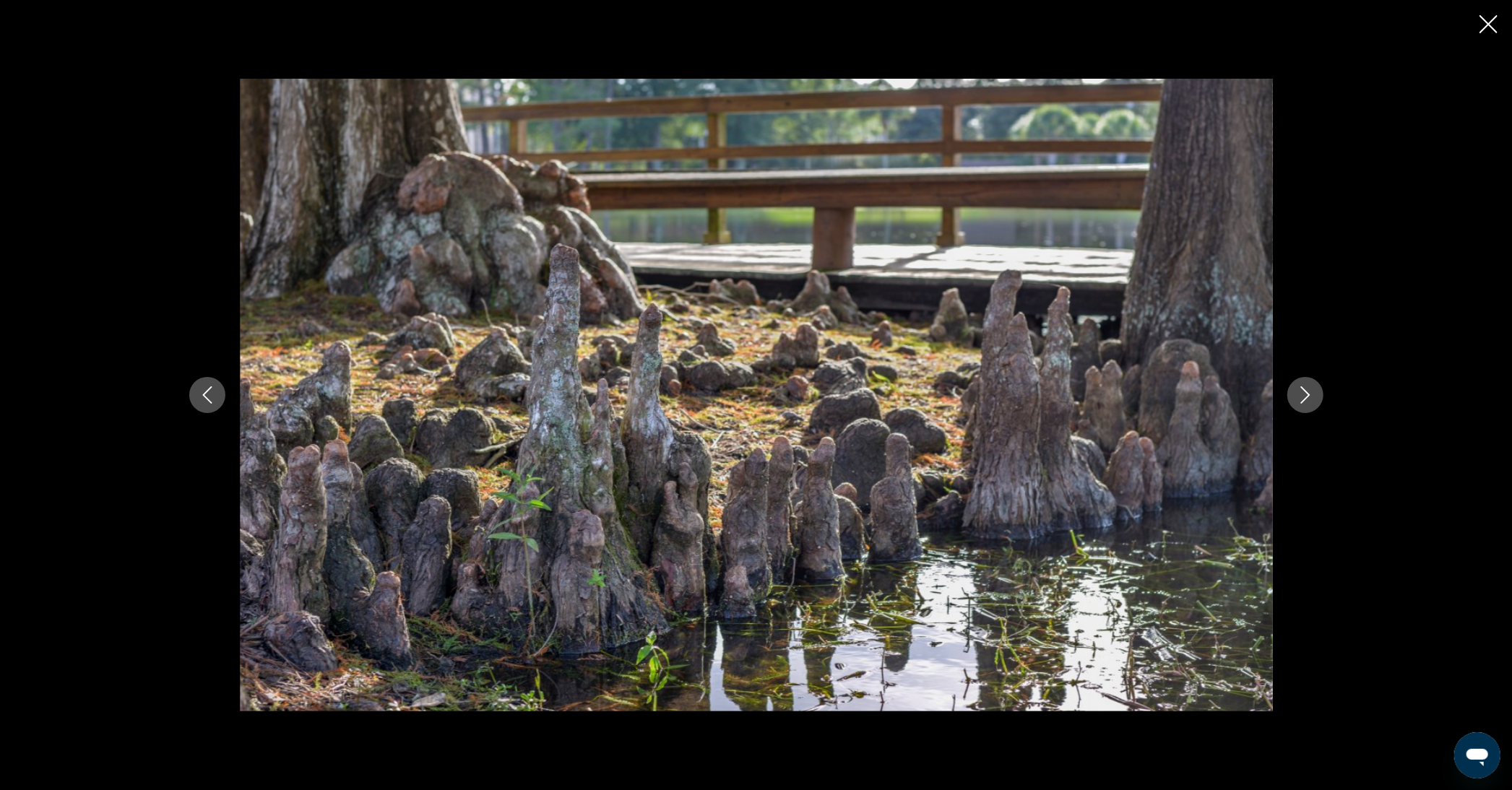
click at [1310, 394] on icon "Next image" at bounding box center [1305, 395] width 17 height 17
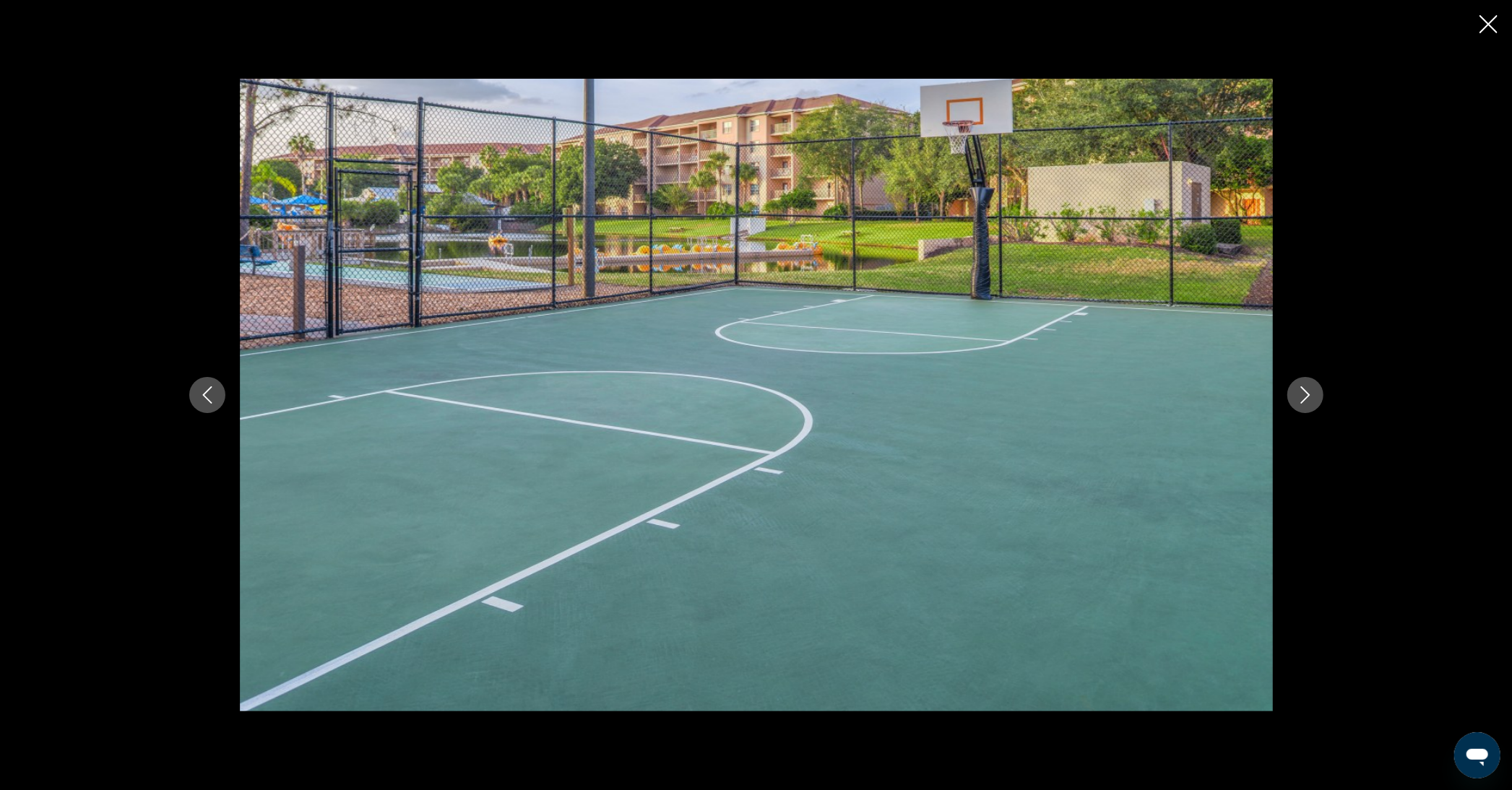
click at [1310, 394] on icon "Next image" at bounding box center [1305, 395] width 17 height 17
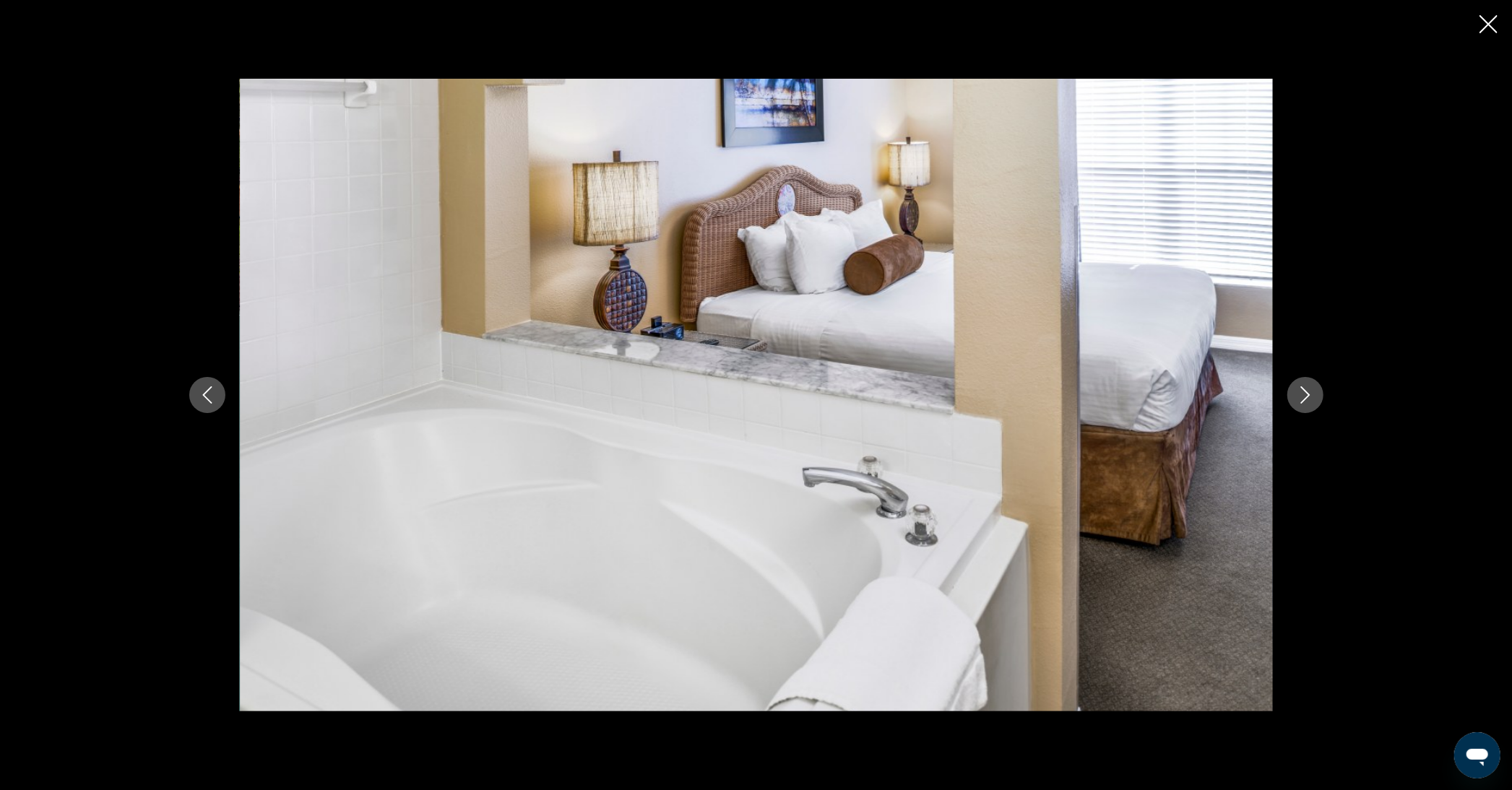
click at [1485, 28] on icon "Close slideshow" at bounding box center [1489, 24] width 18 height 18
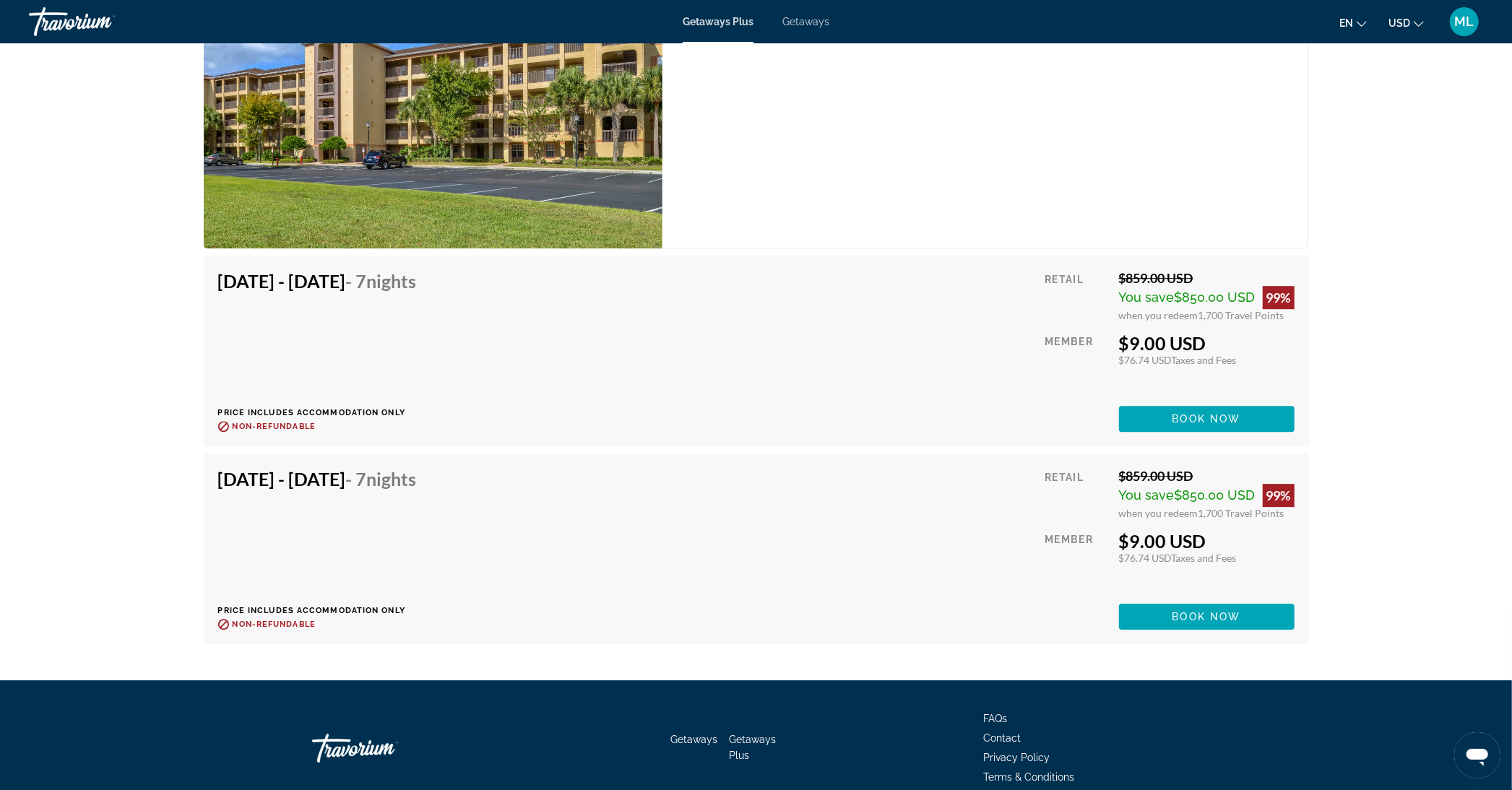
scroll to position [3451, 0]
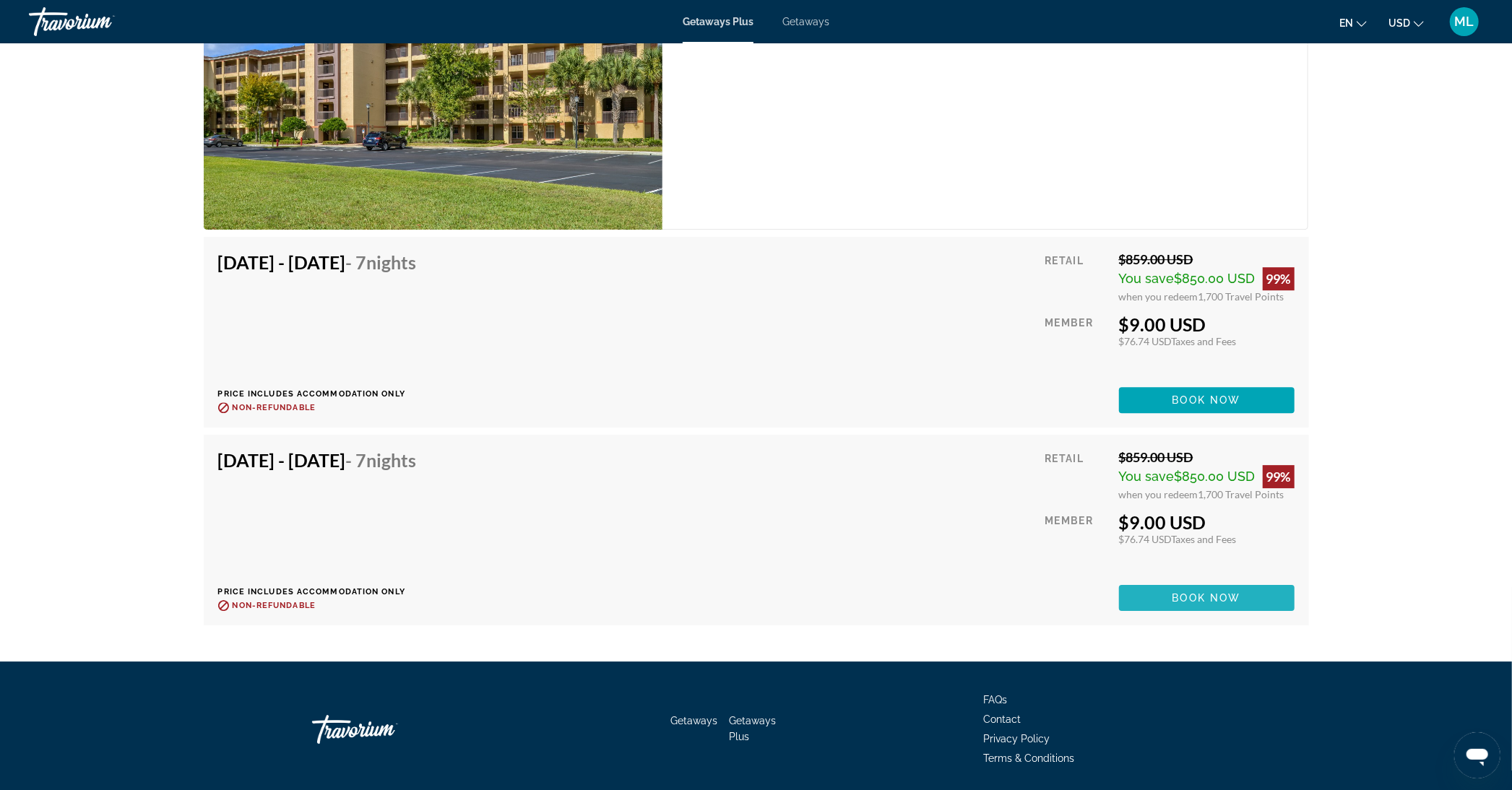
click at [1179, 592] on span "Book now" at bounding box center [1207, 598] width 68 height 12
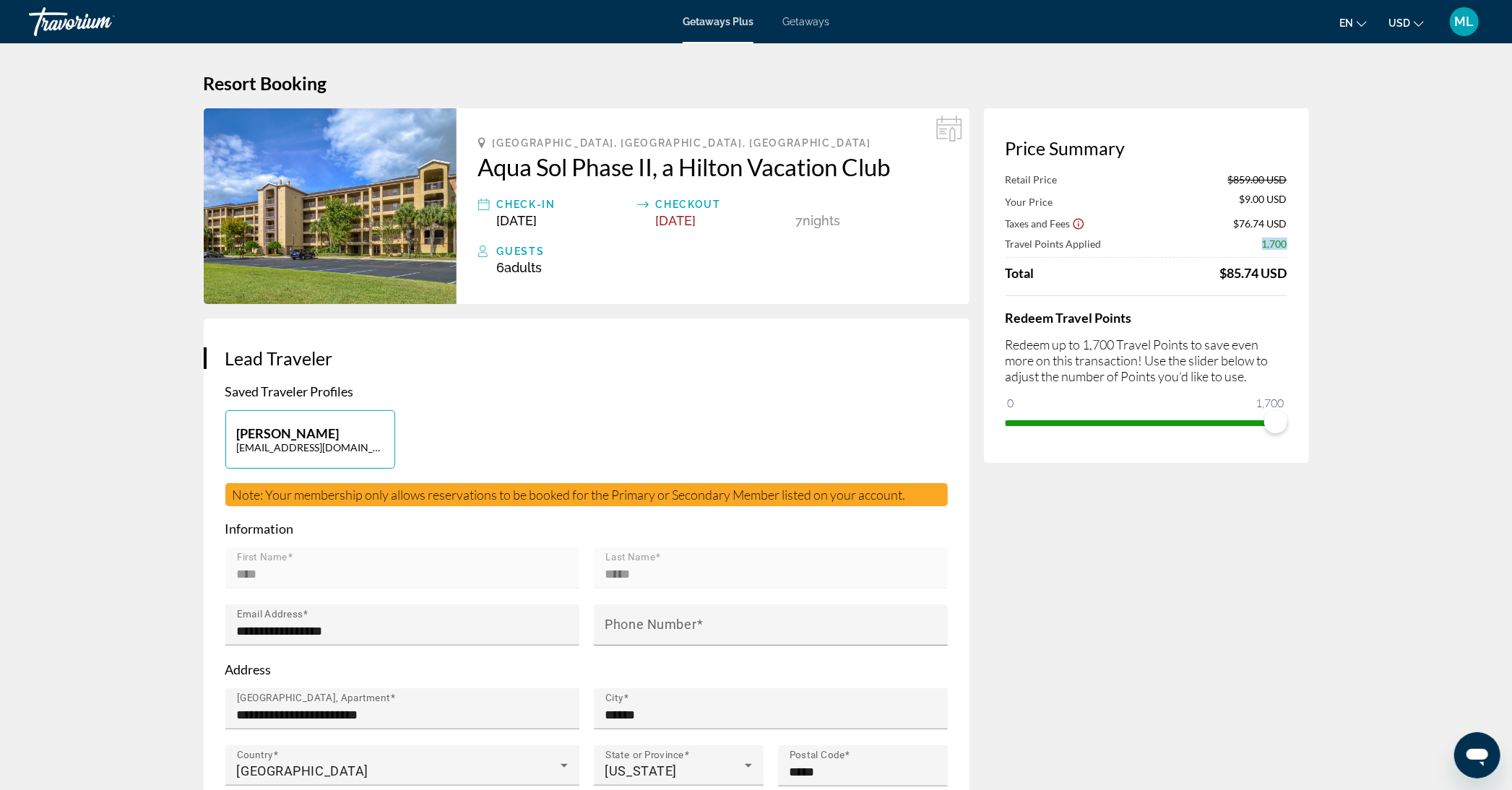
drag, startPoint x: 1287, startPoint y: 242, endPoint x: 1260, endPoint y: 240, distance: 27.1
click at [1260, 240] on div "Travel Points Applied 1,700" at bounding box center [1147, 243] width 282 height 13
drag, startPoint x: 1272, startPoint y: 420, endPoint x: 1099, endPoint y: 420, distance: 173.0
click at [1099, 420] on span "ngx-slider" at bounding box center [1098, 422] width 23 height 23
drag, startPoint x: 1098, startPoint y: 420, endPoint x: 1298, endPoint y: 417, distance: 200.0
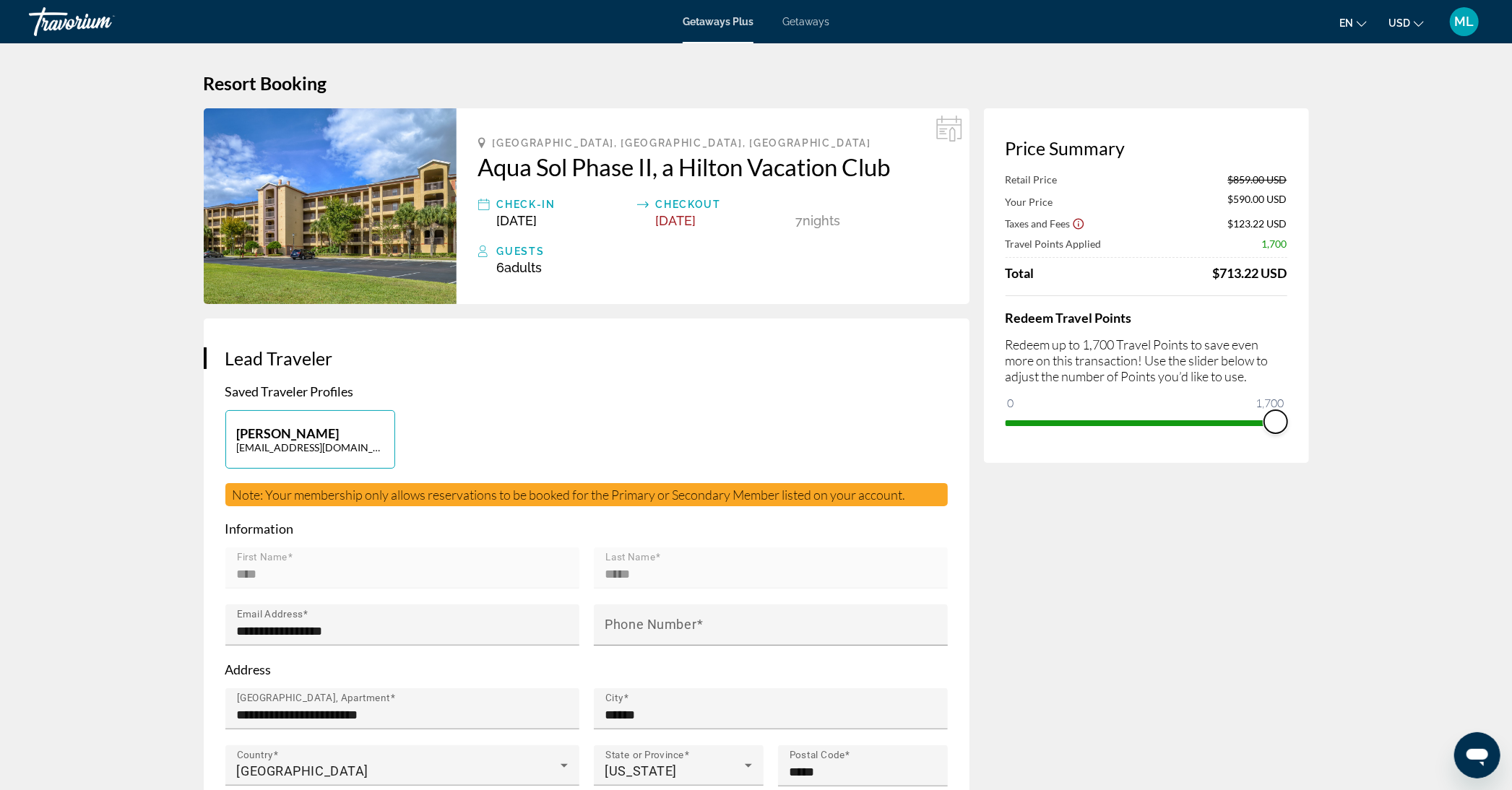
click at [1298, 417] on div "Price Summary Retail Price $859.00 USD Your Price $590.00 USD Taxes and Fees $1…" at bounding box center [1147, 286] width 325 height 355
drag, startPoint x: 1272, startPoint y: 420, endPoint x: 1099, endPoint y: 434, distance: 173.6
click at [1099, 434] on span "ngx-slider" at bounding box center [1098, 422] width 23 height 23
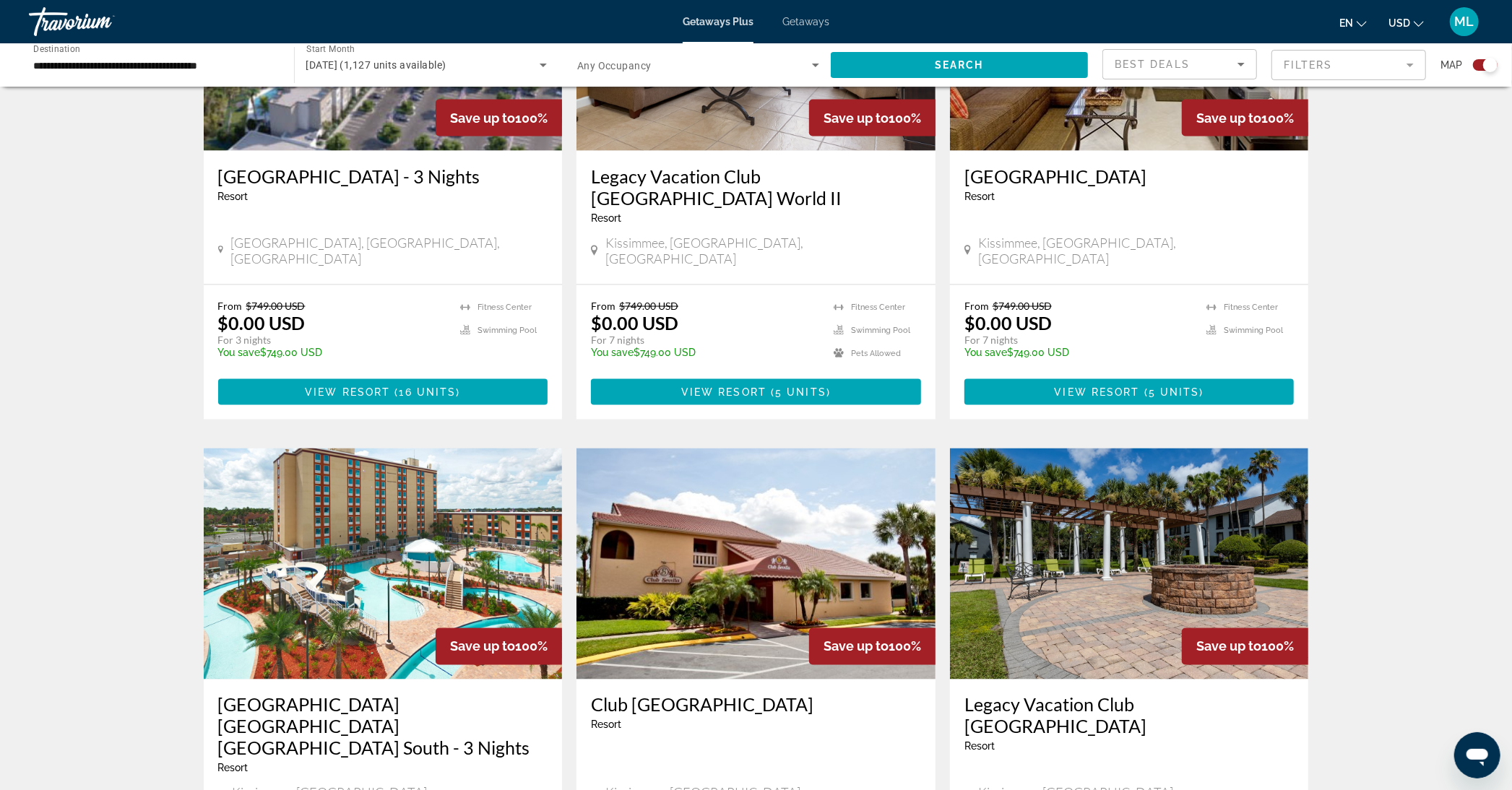
scroll to position [1765, 0]
